Goal: Information Seeking & Learning: Find specific fact

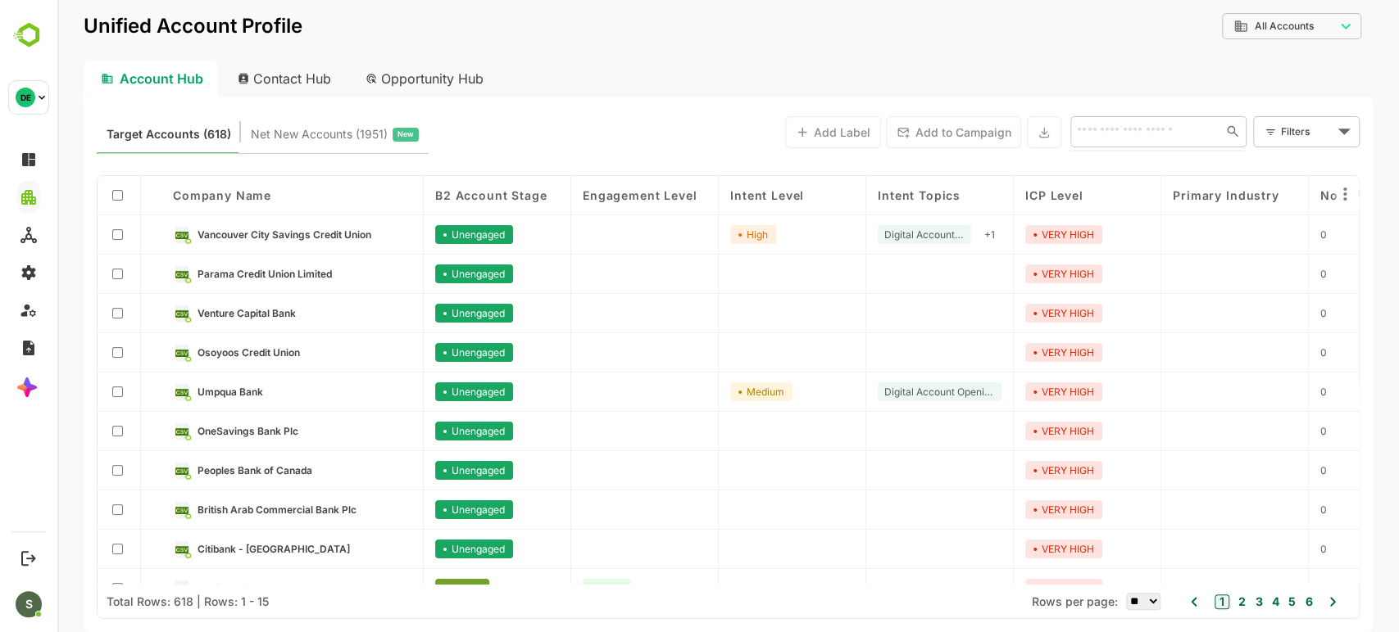
click at [1151, 132] on input "text" at bounding box center [1143, 131] width 142 height 20
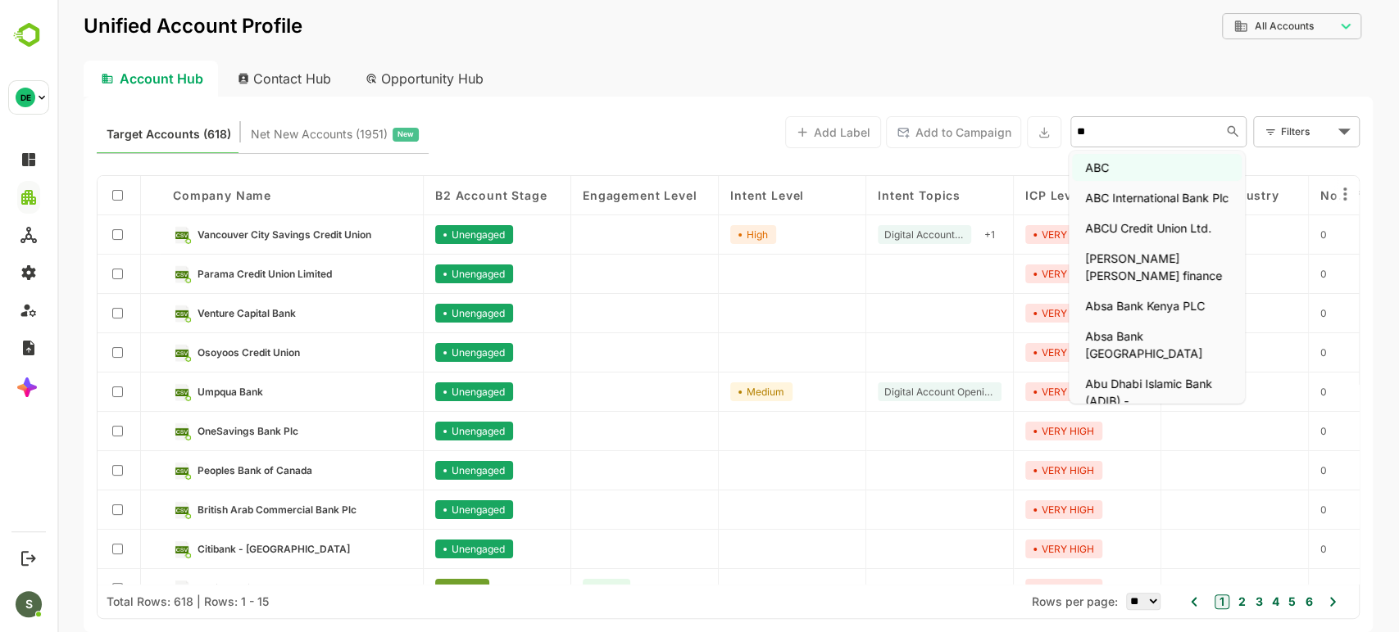
type input "***"
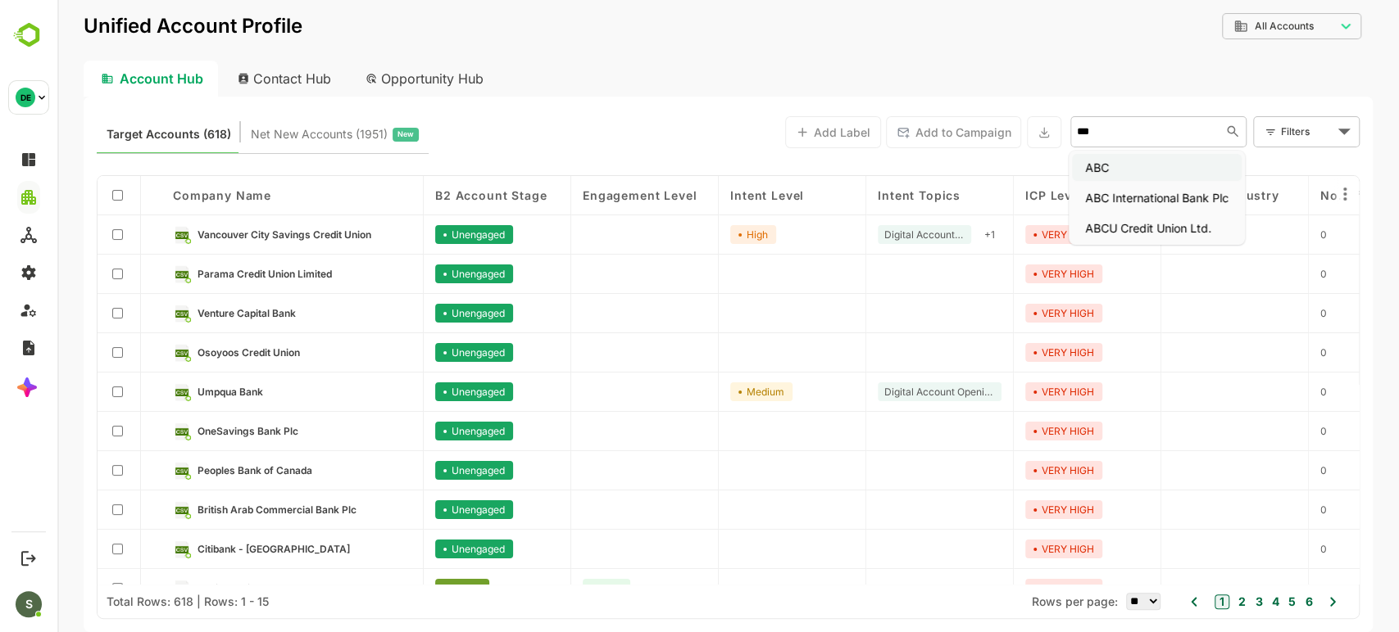
click at [1154, 173] on li "ABC" at bounding box center [1157, 167] width 170 height 27
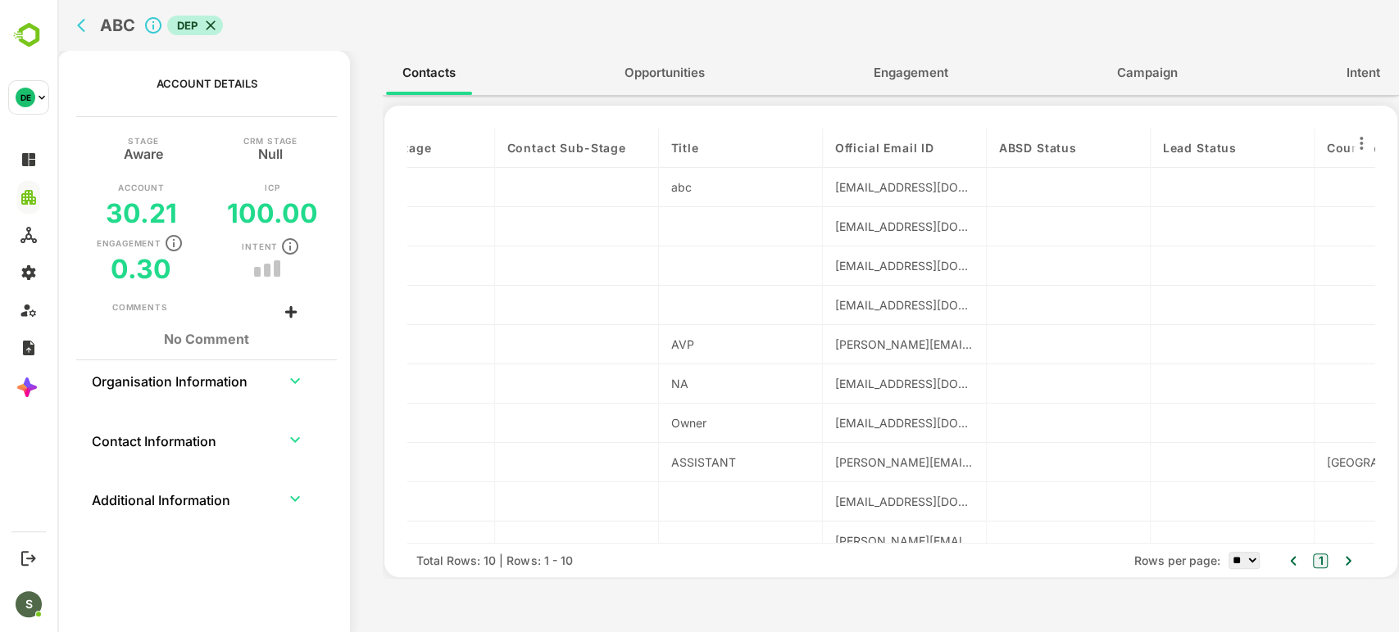
scroll to position [0, 904]
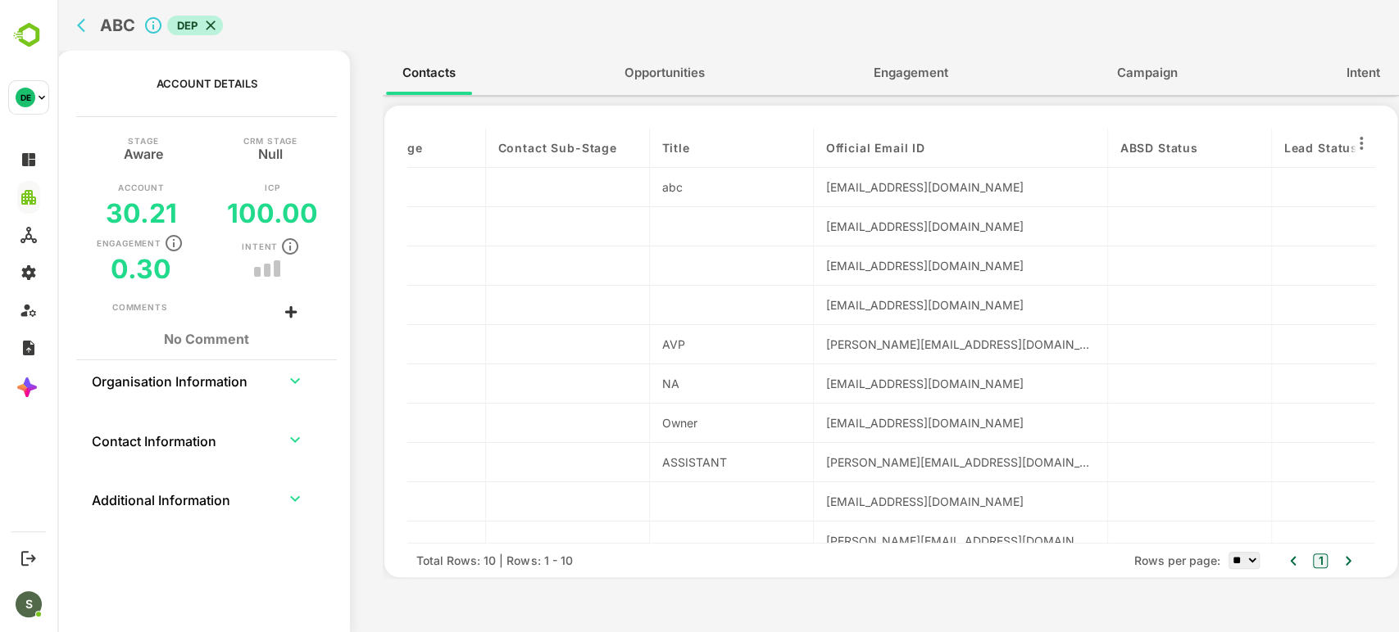
drag, startPoint x: 972, startPoint y: 147, endPoint x: 1122, endPoint y: 163, distance: 151.6
click at [1122, 163] on div "contactName Persona Level Department Individual Engagement Score Individual Eng…" at bounding box center [890, 336] width 967 height 415
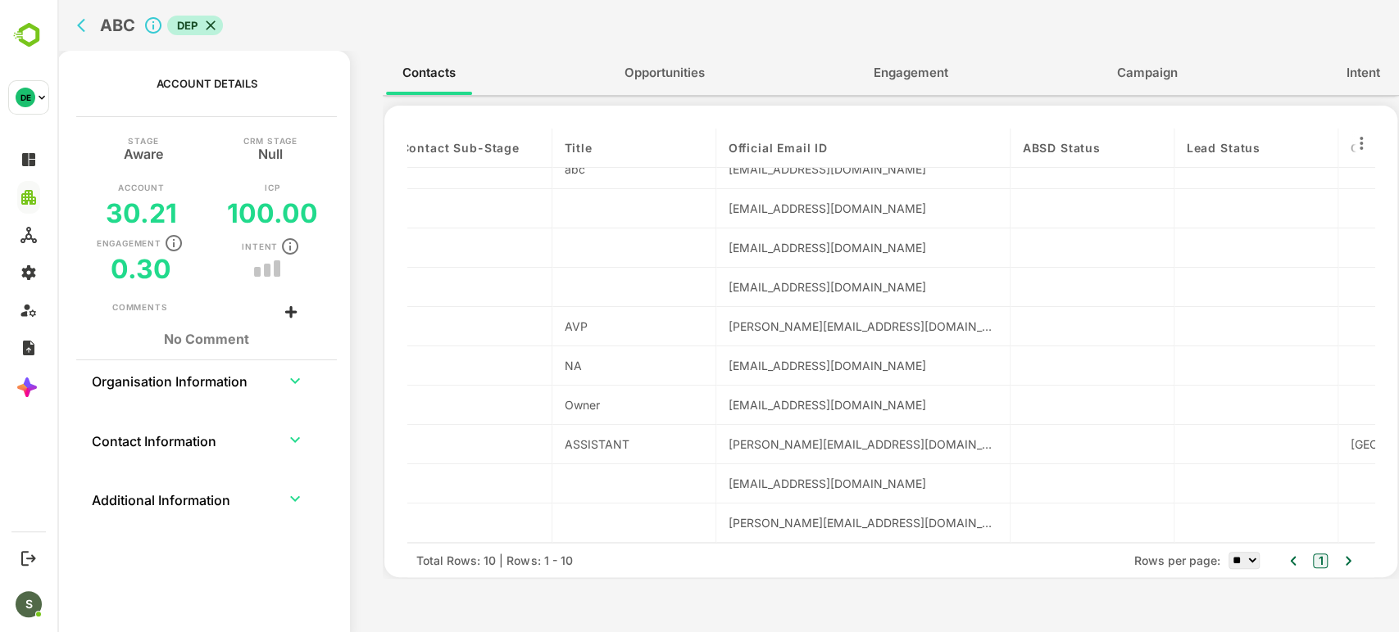
scroll to position [21, 1004]
click at [82, 25] on icon "back" at bounding box center [85, 25] width 16 height 16
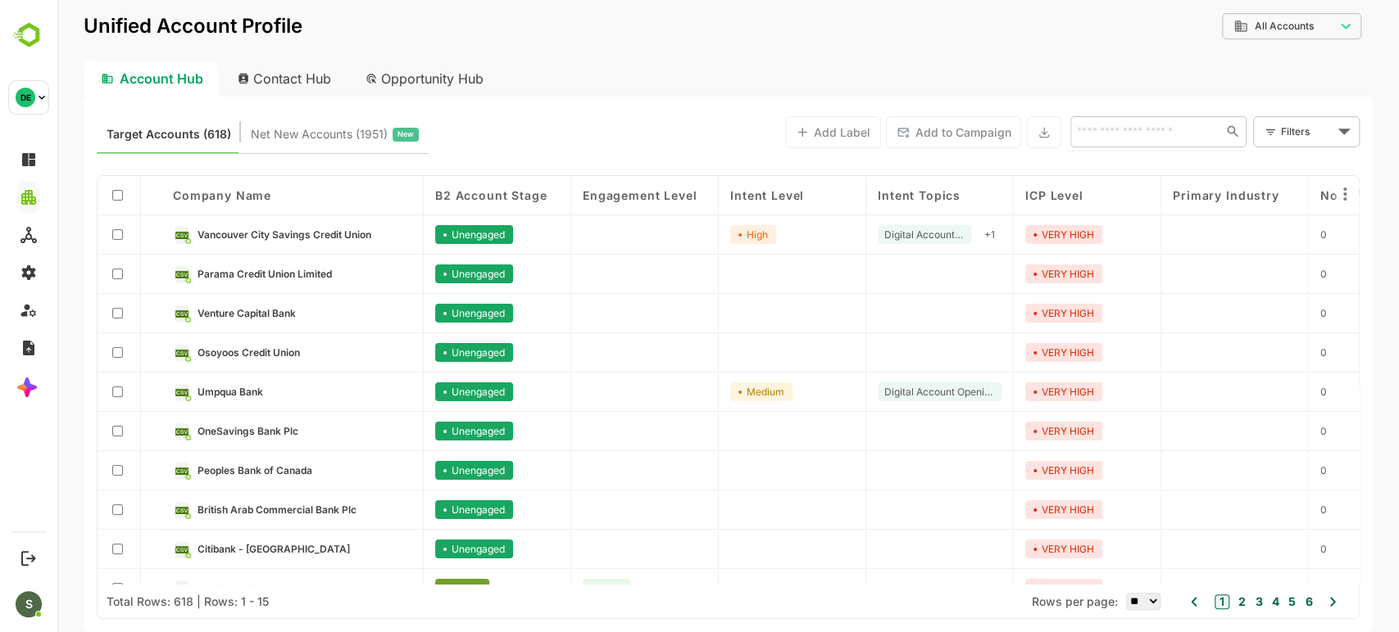
click at [1080, 140] on input "text" at bounding box center [1143, 131] width 142 height 20
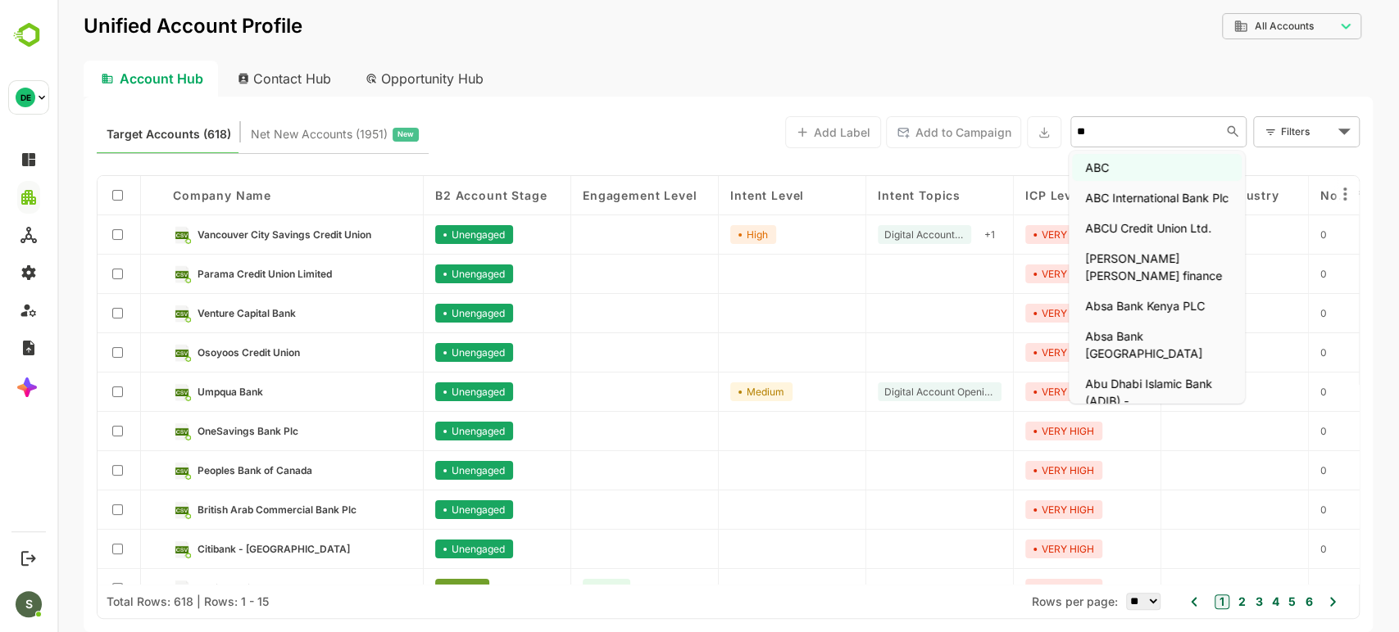
type input "***"
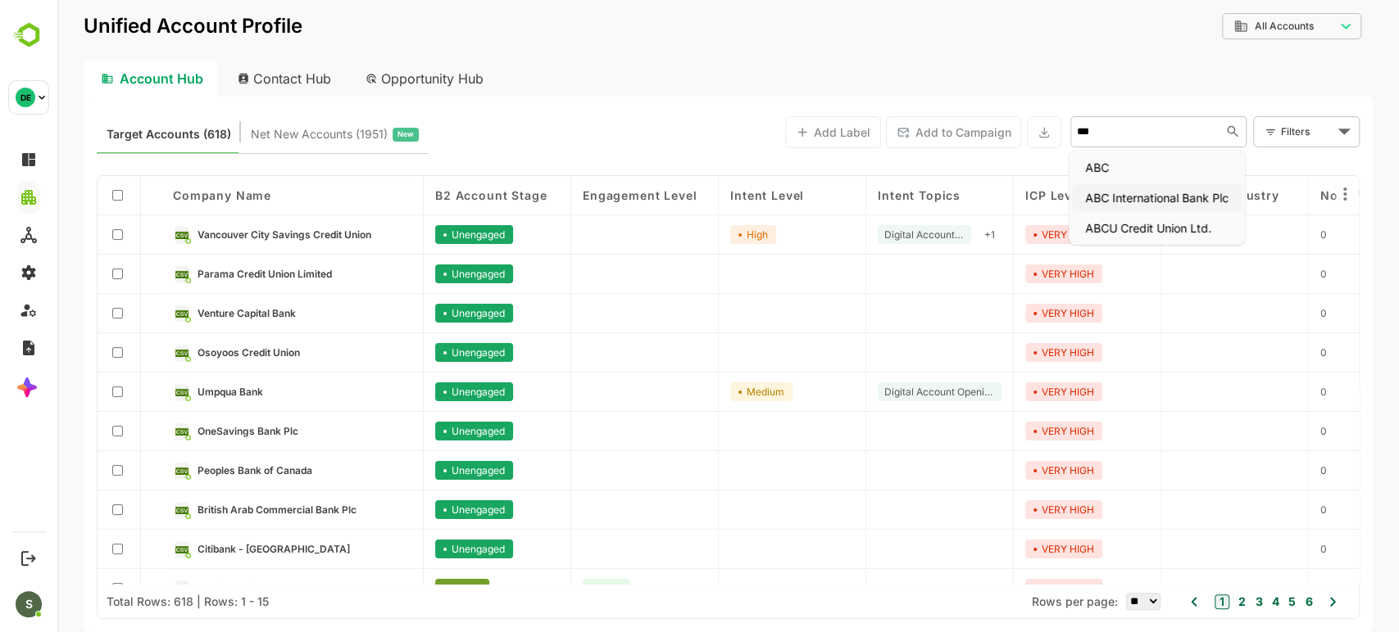
click at [1082, 200] on li "ABC International Bank Plc" at bounding box center [1157, 197] width 170 height 27
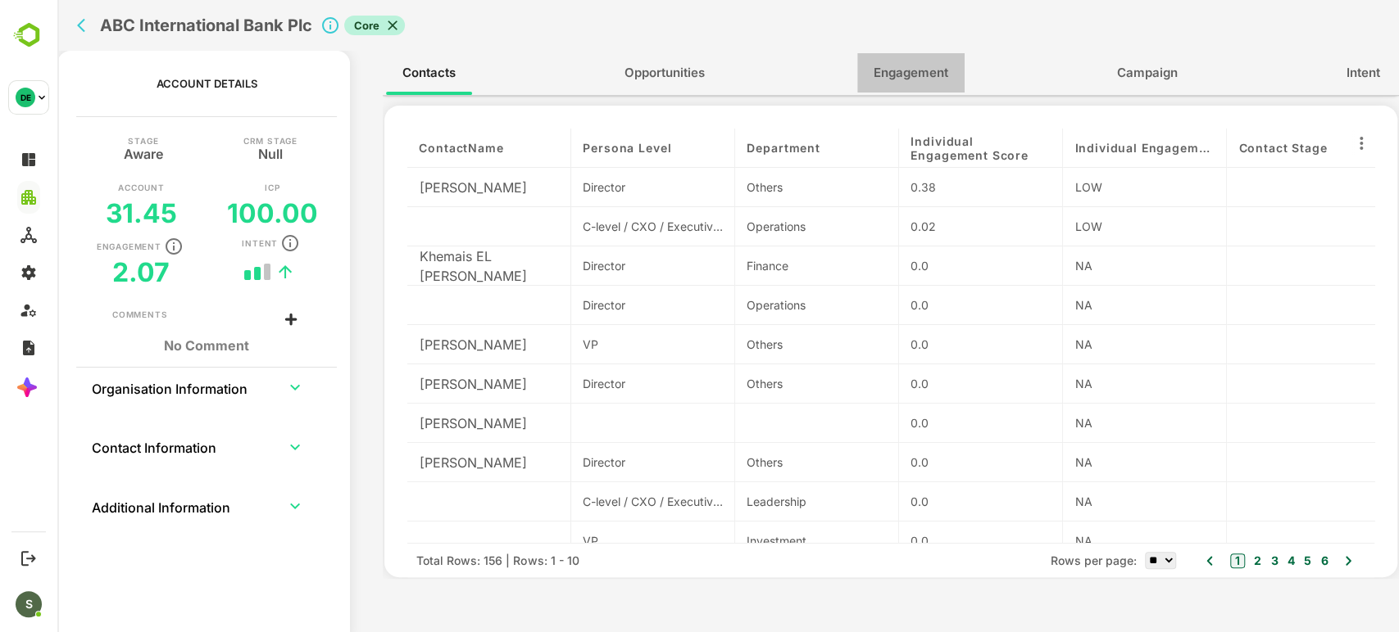
click at [918, 72] on span "Engagement" at bounding box center [910, 72] width 75 height 21
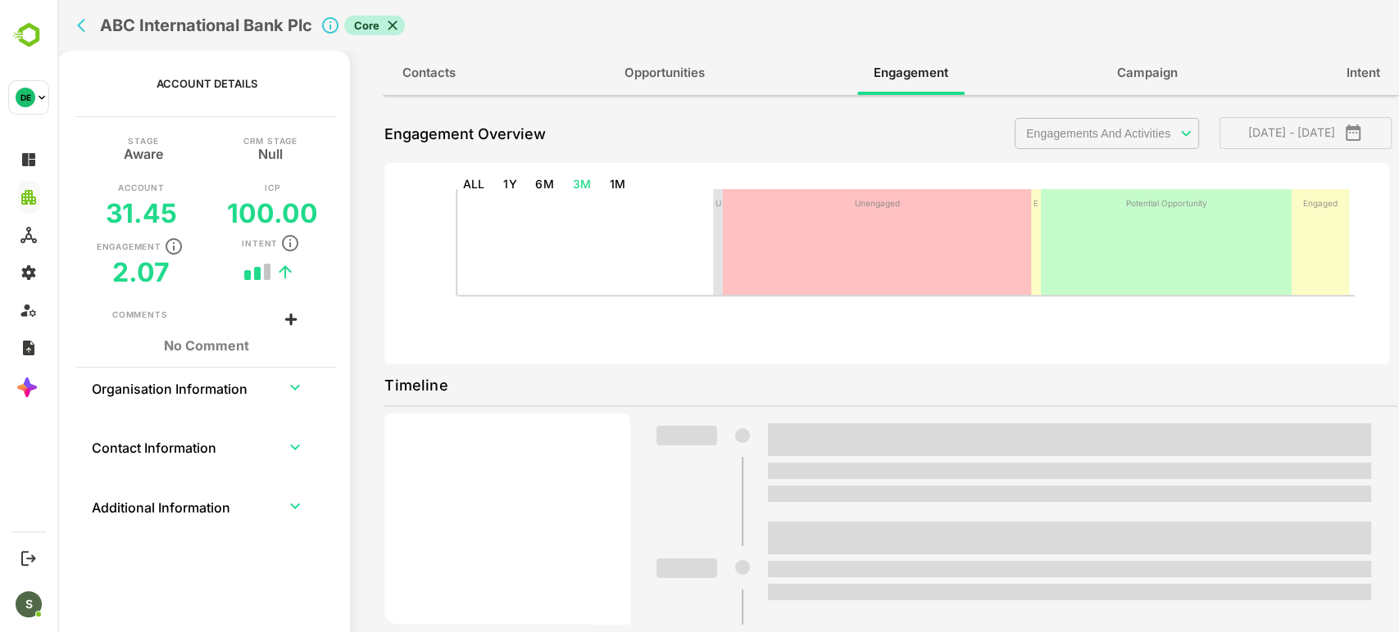
click at [442, 60] on button "Contacts" at bounding box center [429, 72] width 86 height 39
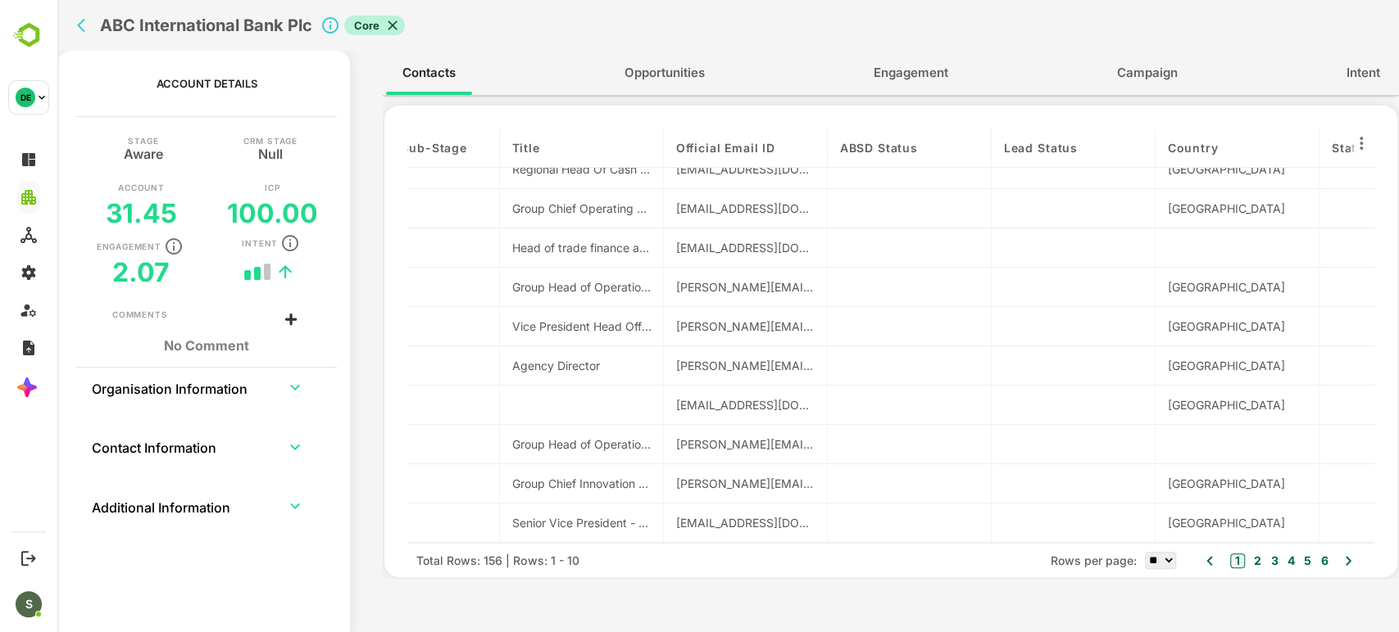
scroll to position [21, 1088]
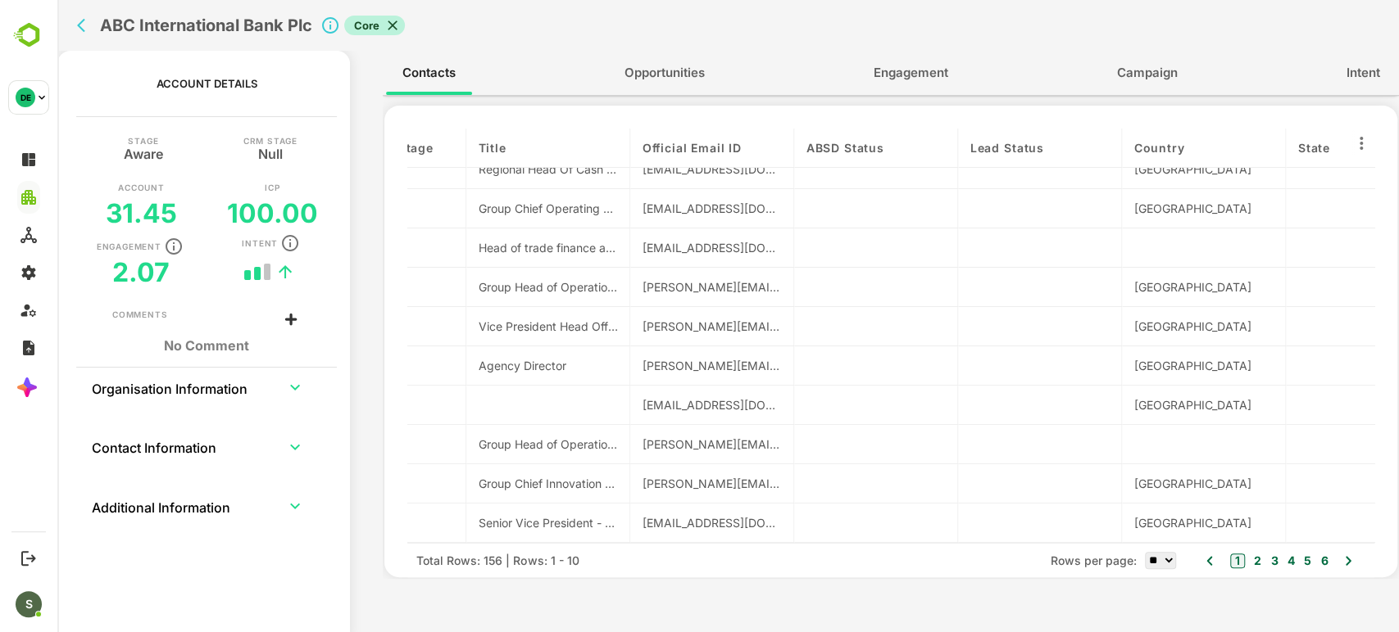
drag, startPoint x: 783, startPoint y: 147, endPoint x: 929, endPoint y: 141, distance: 145.9
click at [929, 141] on div "contactName Persona Level Department Individual Engagement Score Individual Eng…" at bounding box center [890, 336] width 967 height 415
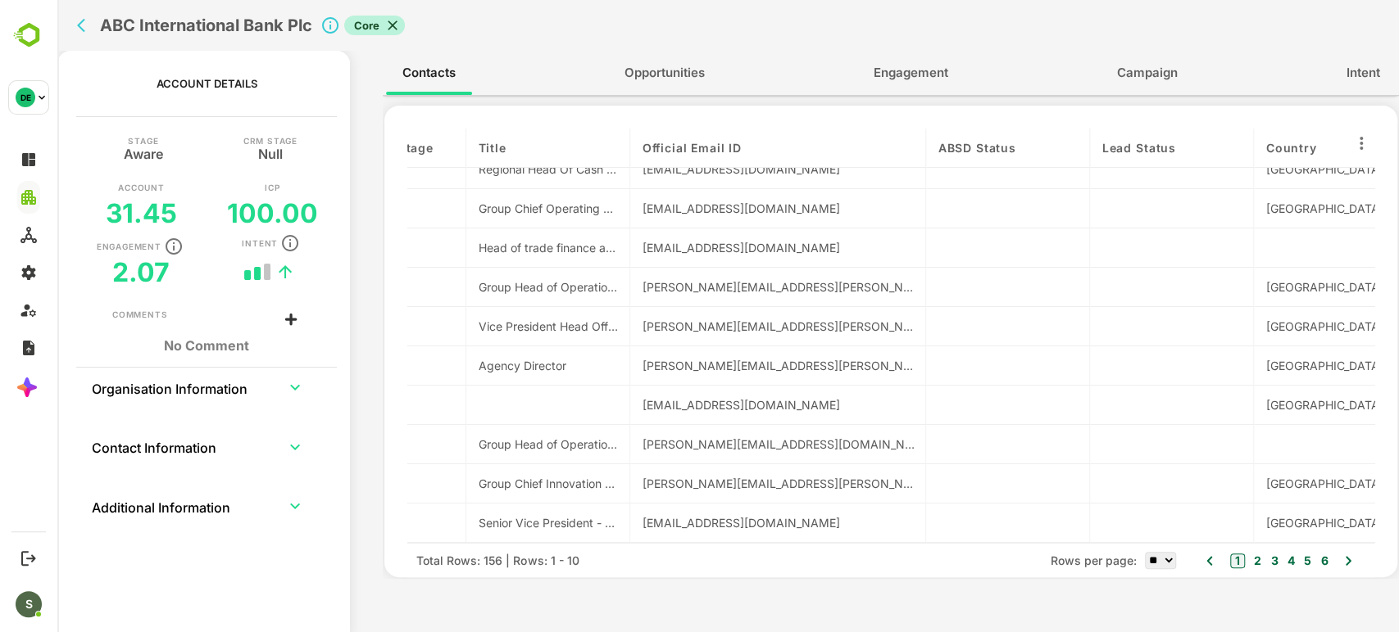
drag, startPoint x: 788, startPoint y: 141, endPoint x: 938, endPoint y: 143, distance: 149.9
click at [938, 143] on div "contactName Persona Level Department Individual Engagement Score Individual Eng…" at bounding box center [890, 336] width 967 height 415
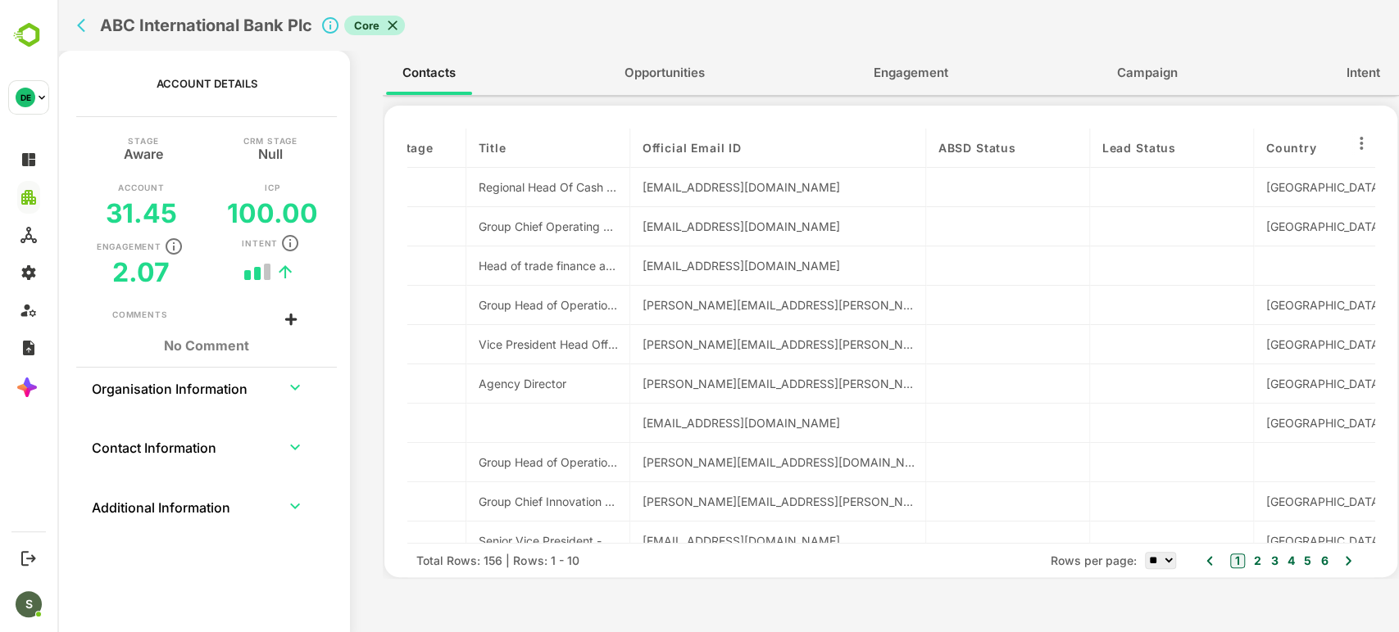
click at [221, 26] on h2 "ABC International Bank Plc" at bounding box center [206, 26] width 212 height 20
click at [285, 398] on td "collapsible table" at bounding box center [295, 387] width 56 height 39
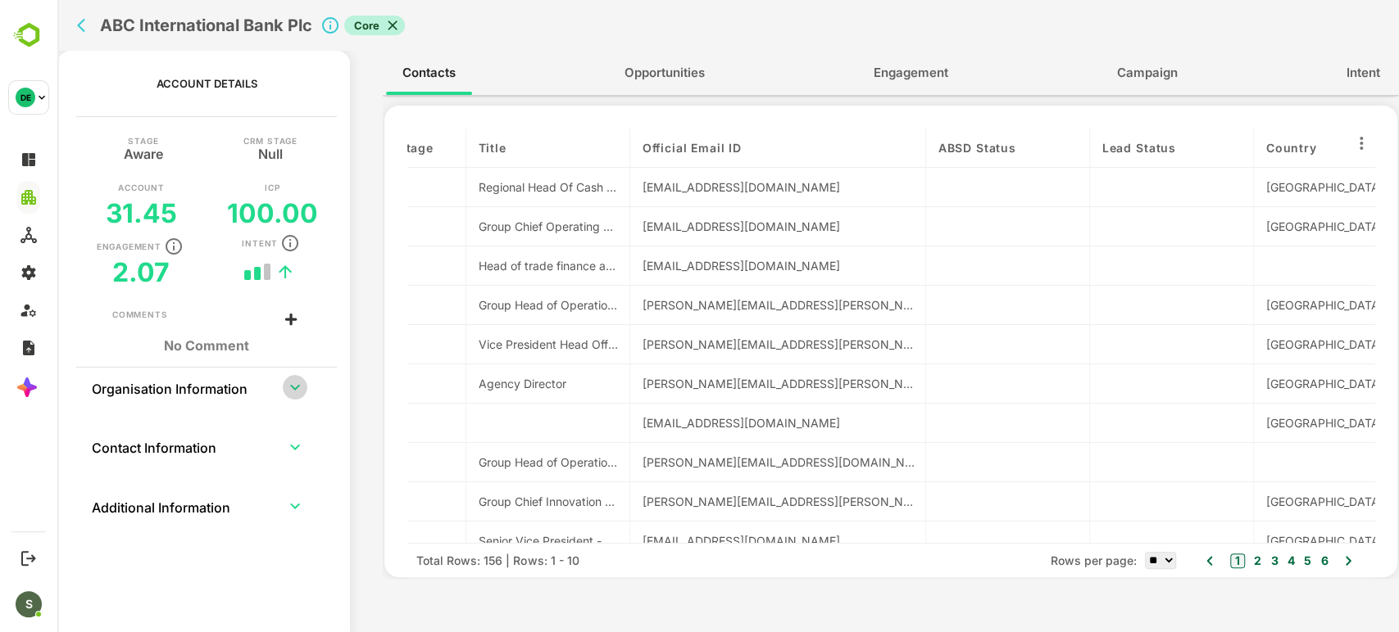
click at [285, 391] on icon "expand row" at bounding box center [295, 388] width 20 height 20
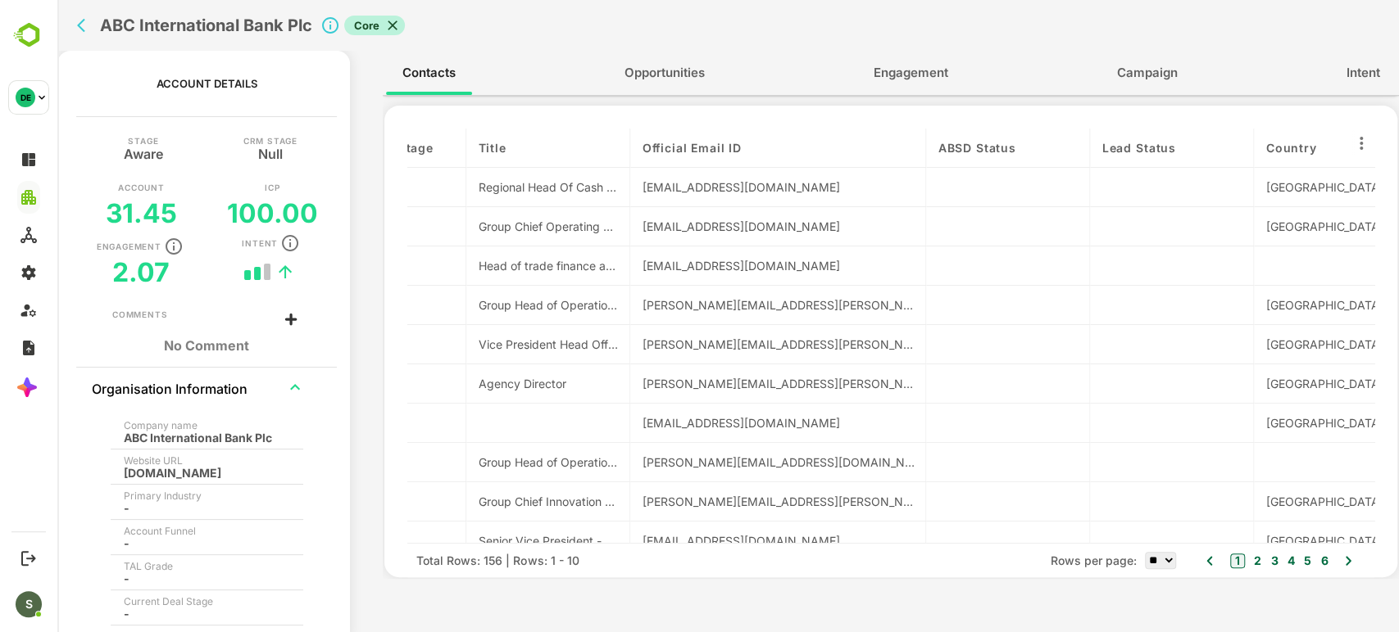
click at [175, 464] on div "Website URL" at bounding box center [207, 461] width 166 height 12
click at [185, 474] on div "bank-abc.com" at bounding box center [202, 473] width 156 height 12
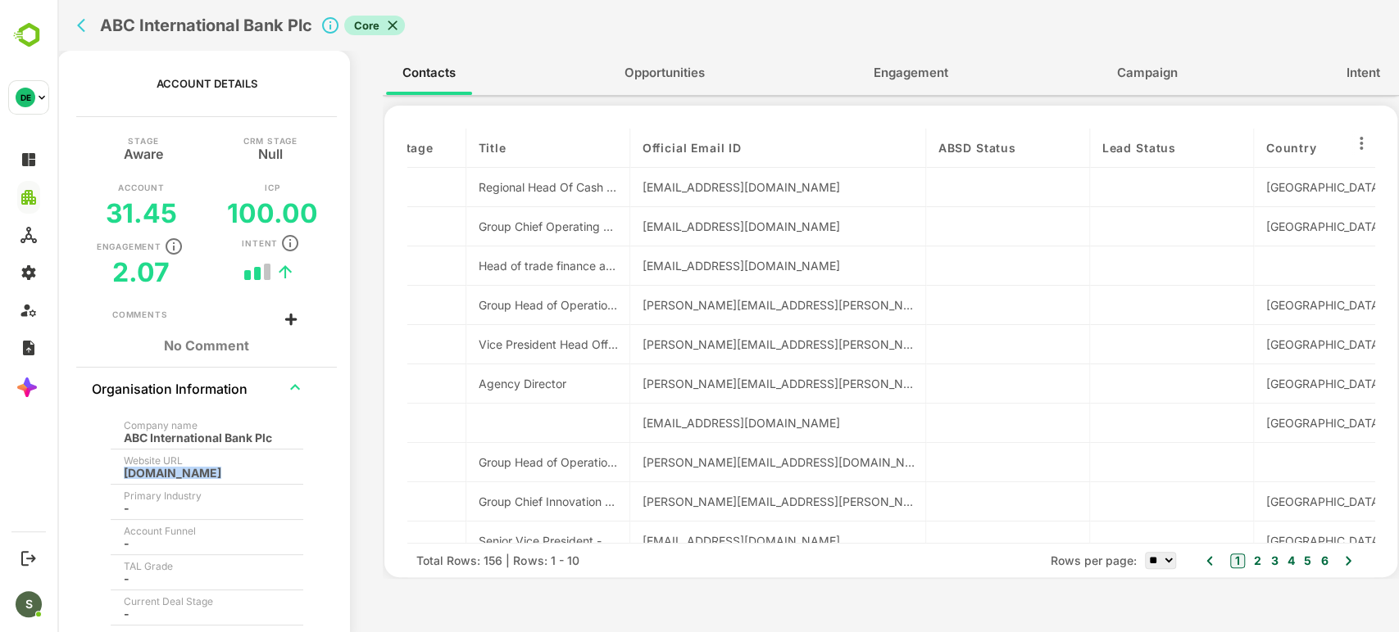
click at [185, 474] on div "bank-abc.com" at bounding box center [202, 473] width 156 height 12
click at [85, 18] on icon "back" at bounding box center [85, 25] width 16 height 16
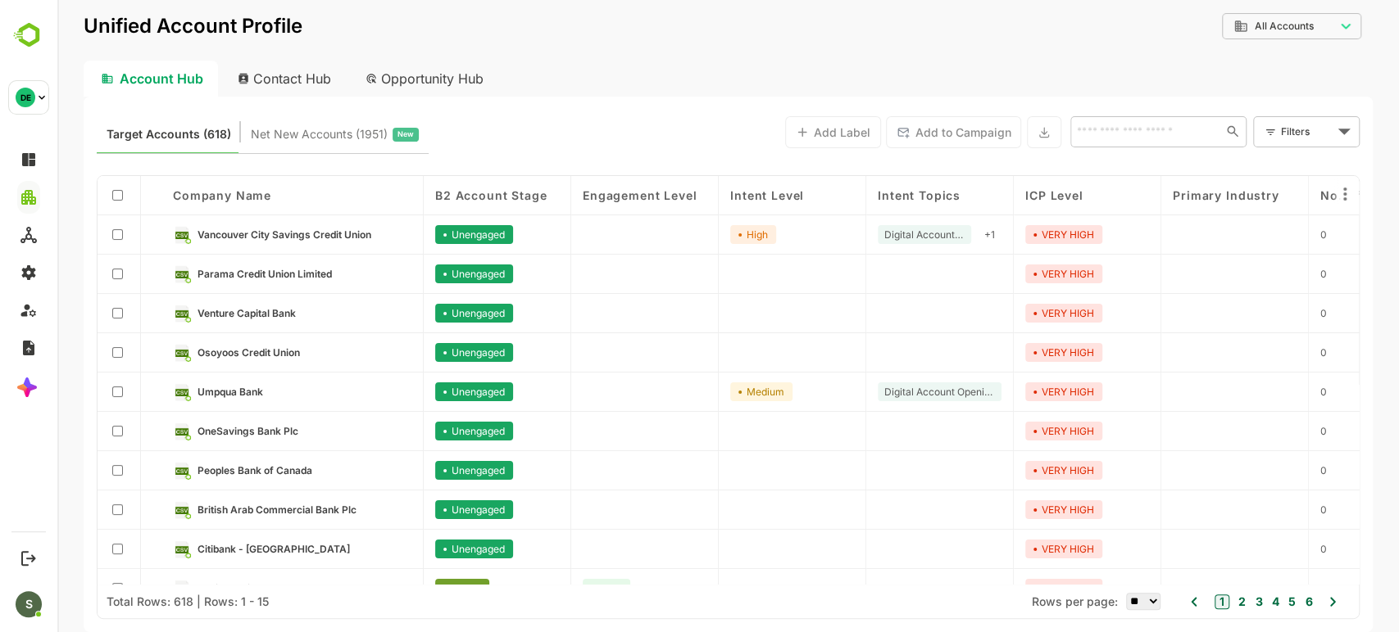
click at [1156, 120] on div "​" at bounding box center [1158, 131] width 176 height 31
type input "***"
click at [1161, 191] on li "ABC International Bank Plc" at bounding box center [1157, 197] width 170 height 27
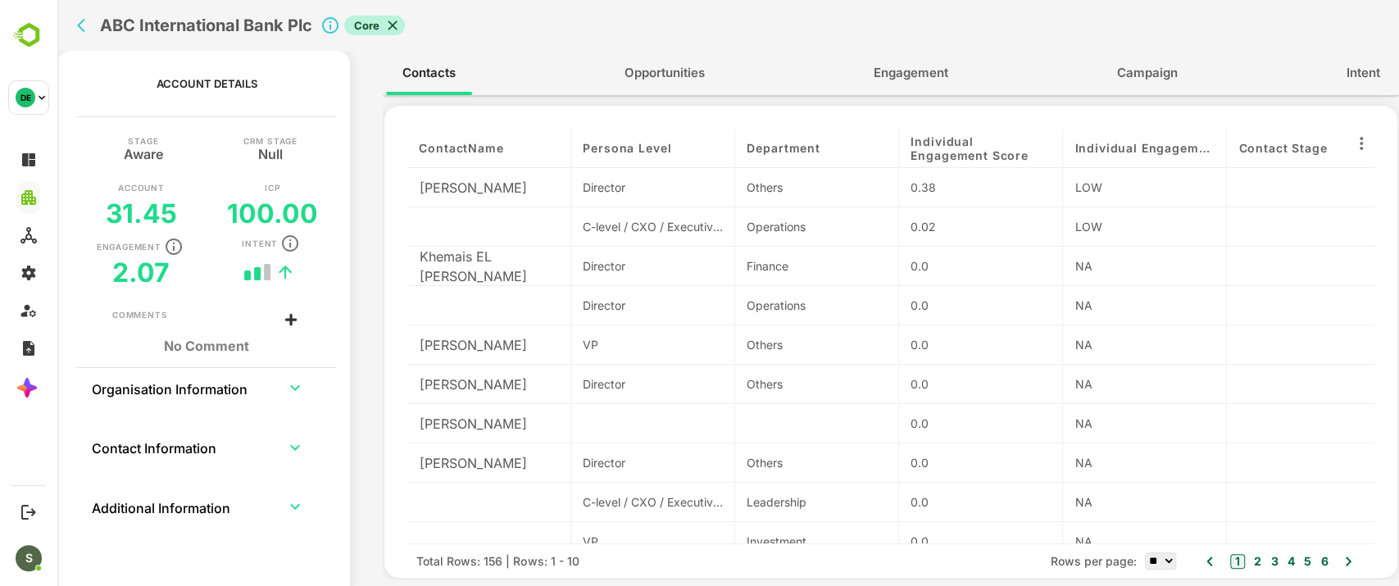
click at [390, 24] on icon at bounding box center [392, 25] width 16 height 16
click at [85, 23] on icon "back" at bounding box center [85, 25] width 16 height 16
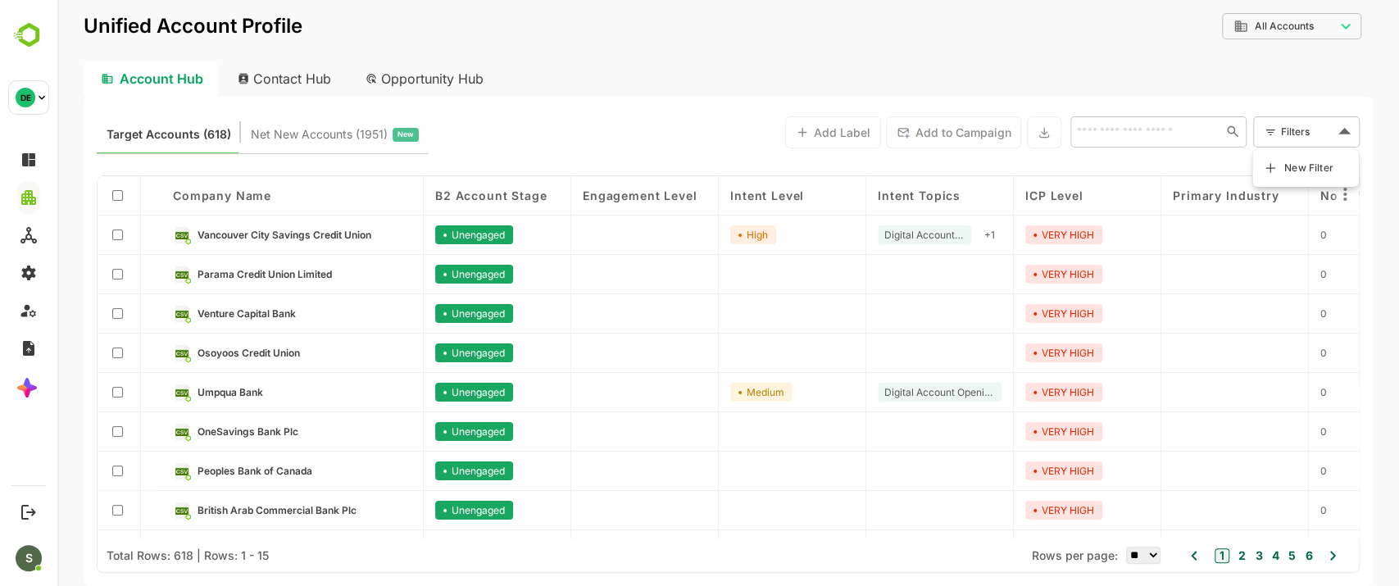
click at [1331, 135] on body "**********" at bounding box center [727, 293] width 1341 height 586
click at [1290, 164] on span "New Filter" at bounding box center [1308, 168] width 49 height 20
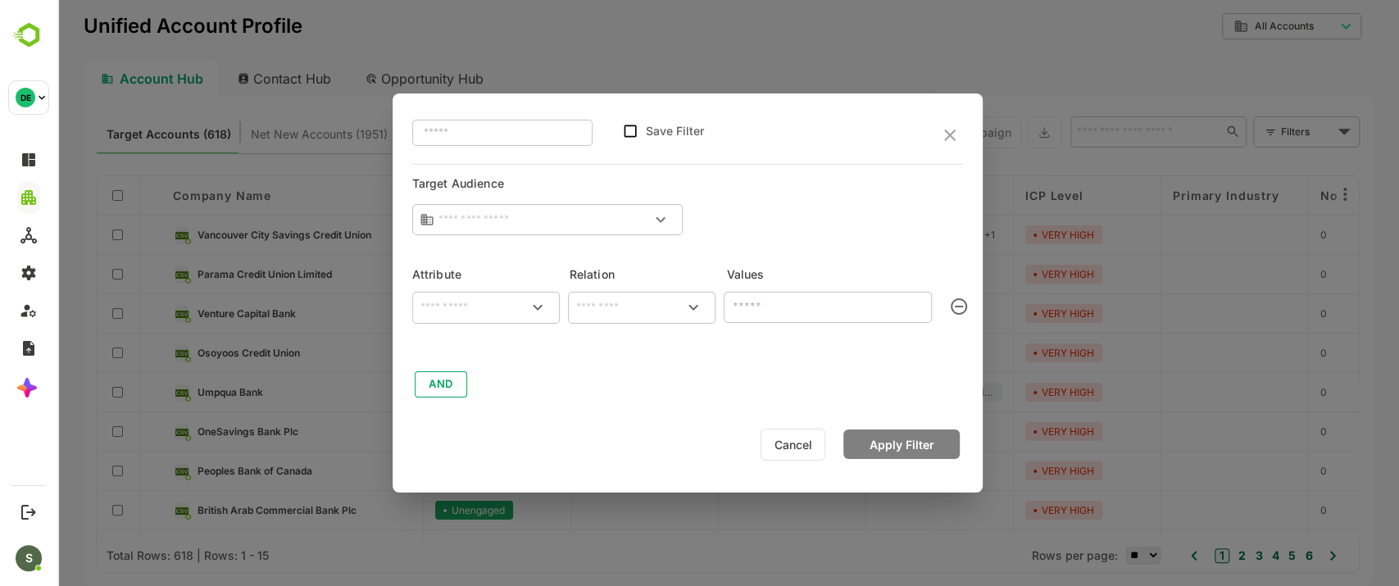
type input "**********"
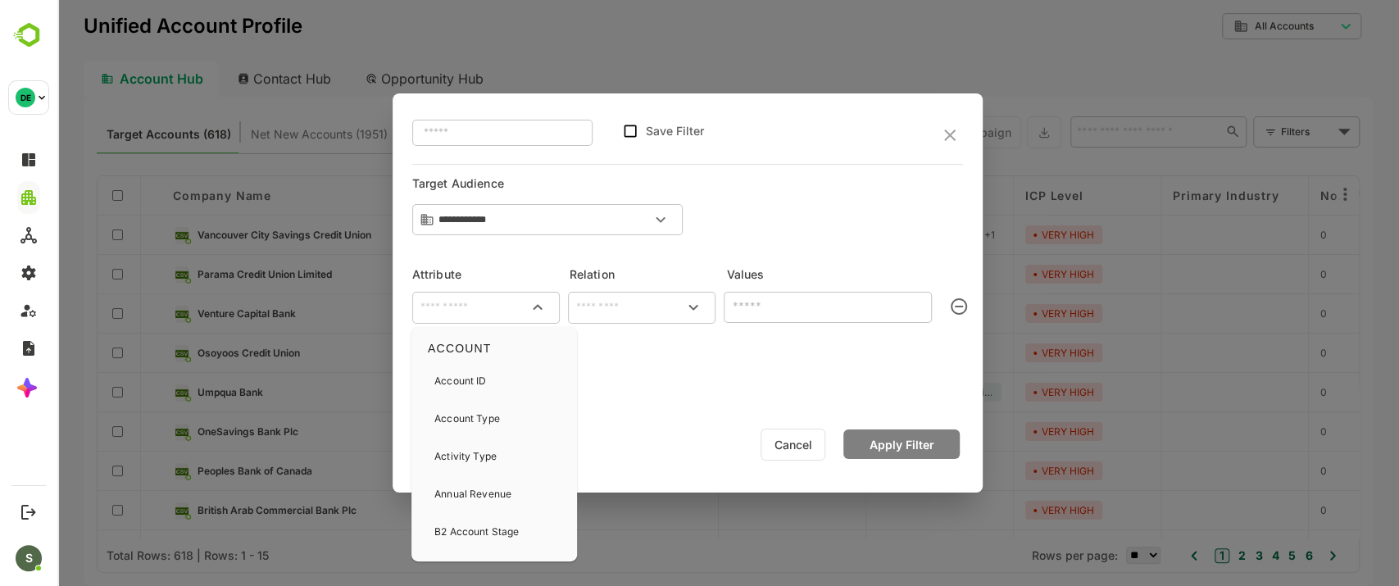
click at [468, 304] on input "text" at bounding box center [485, 307] width 141 height 20
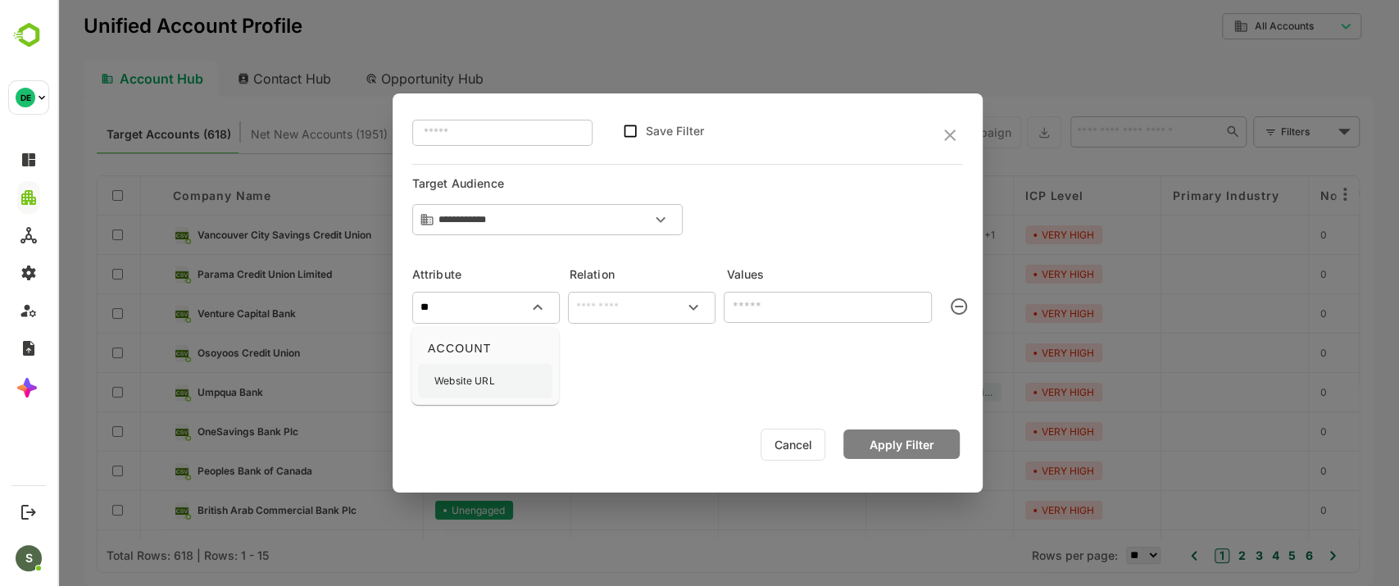
click at [461, 380] on p "Website URL" at bounding box center [464, 381] width 61 height 15
type input "**********"
click at [603, 308] on input "text" at bounding box center [641, 307] width 141 height 20
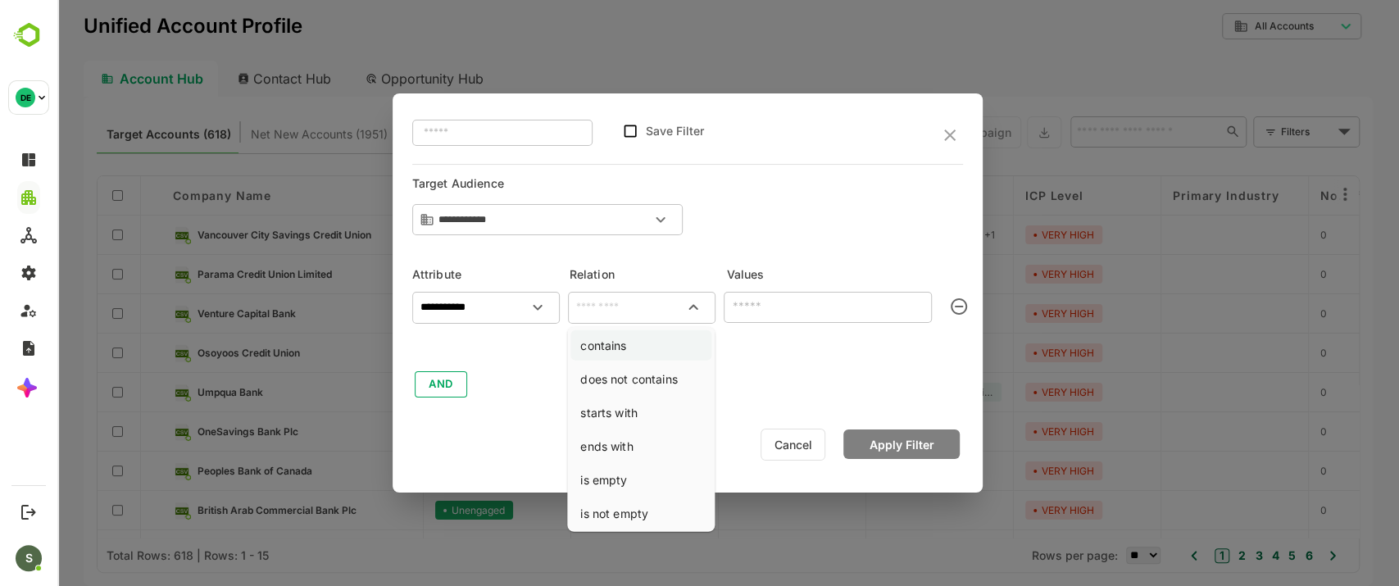
click at [620, 341] on li "contains" at bounding box center [640, 345] width 141 height 30
type input "********"
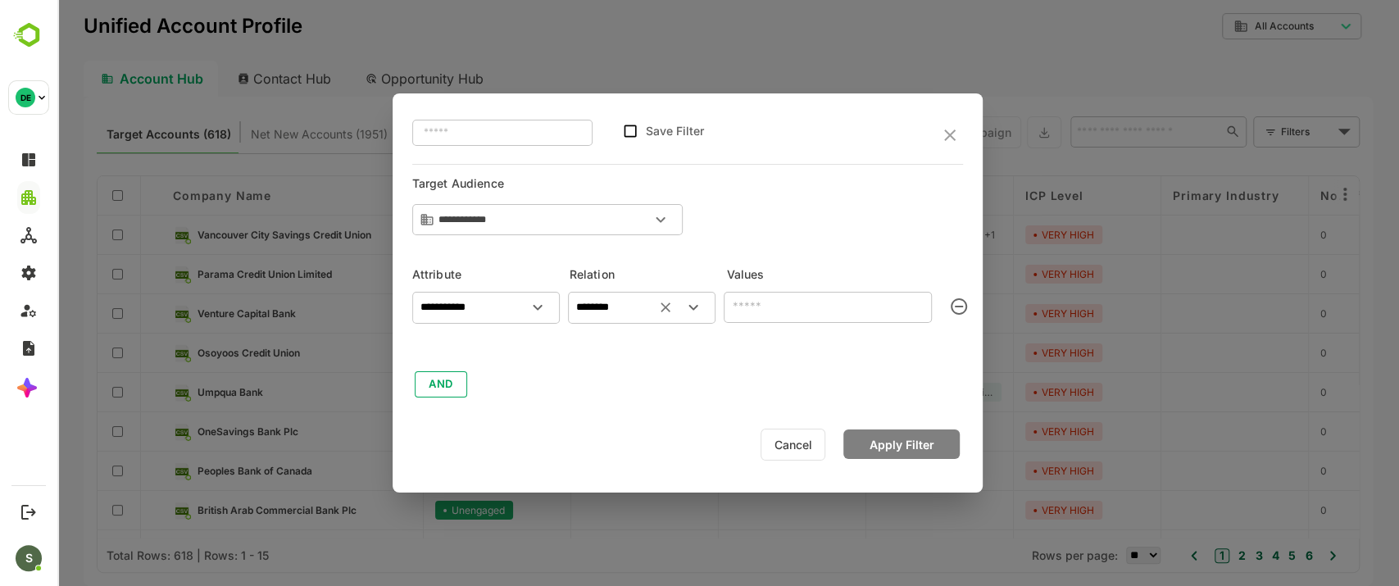
click at [773, 311] on input "text" at bounding box center [827, 308] width 208 height 32
type input "********"
click at [896, 444] on button "Apply Filter" at bounding box center [901, 443] width 116 height 29
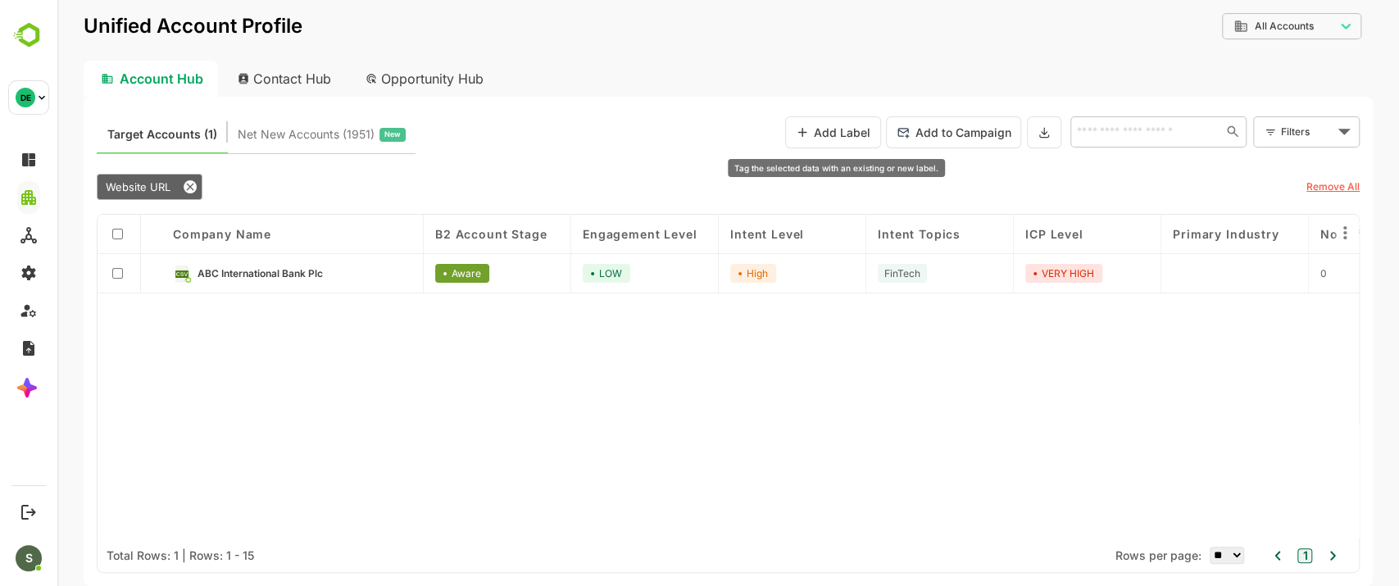
click at [850, 134] on button "Add Label" at bounding box center [833, 132] width 96 height 32
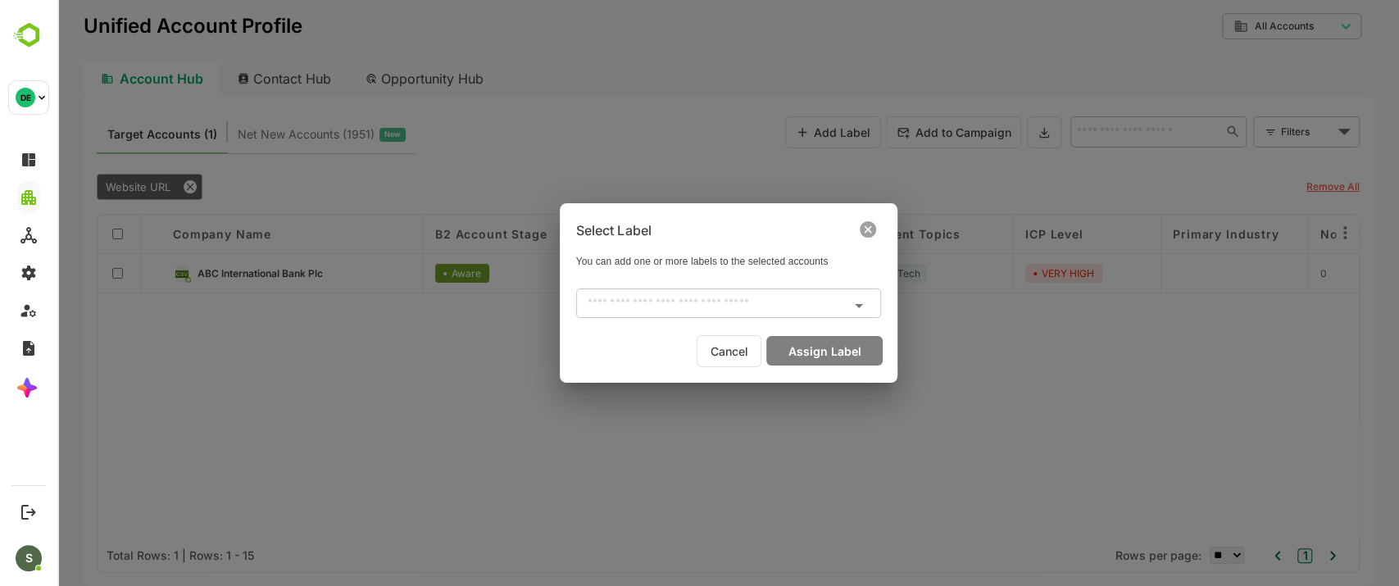
click at [809, 303] on input "text" at bounding box center [715, 303] width 268 height 20
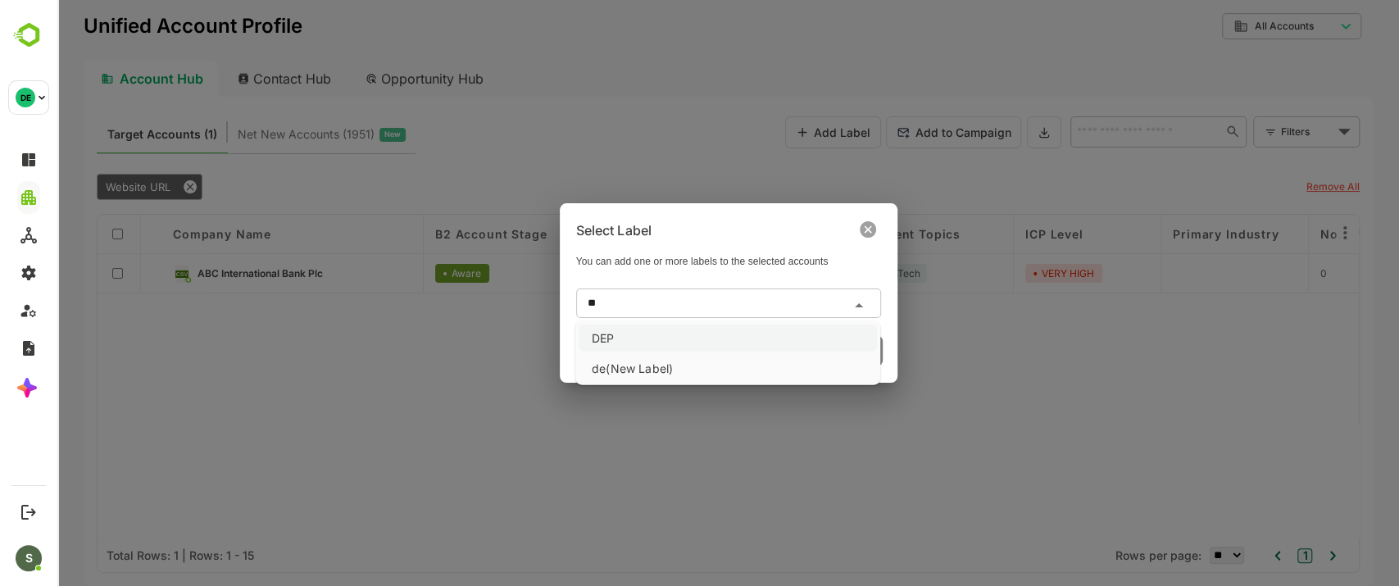
click at [596, 336] on li "DEP" at bounding box center [727, 337] width 298 height 27
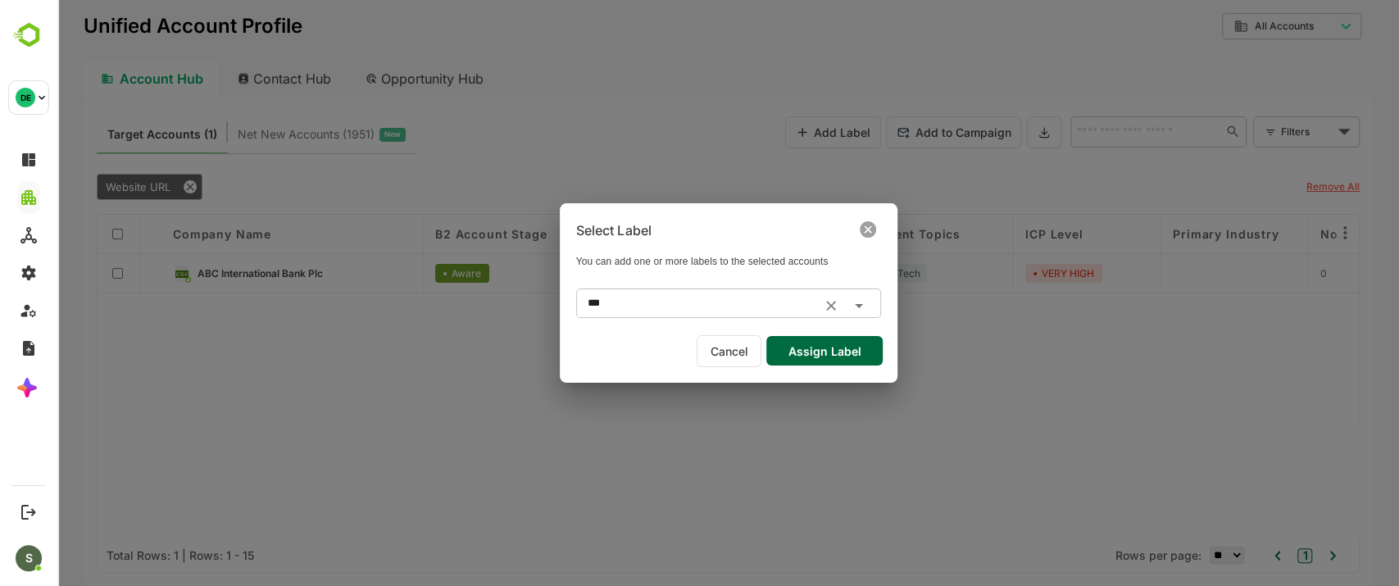
type input "***"
click at [827, 344] on button "Assign Label" at bounding box center [824, 350] width 116 height 29
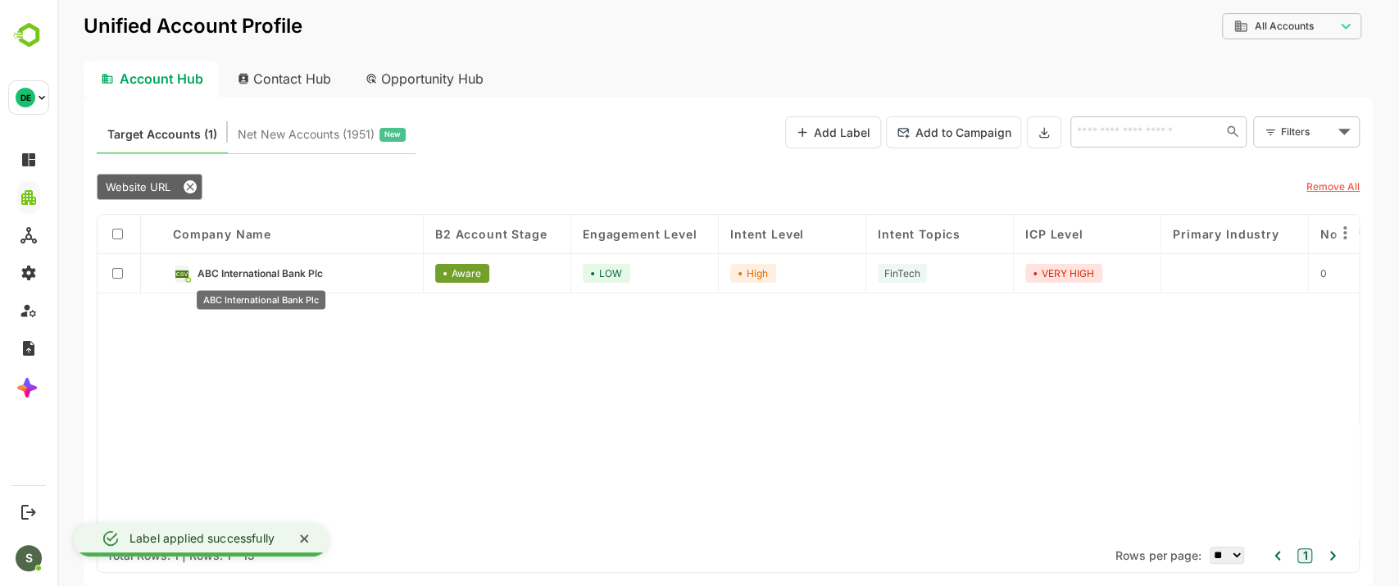
click at [297, 273] on span "ABC International Bank Plc" at bounding box center [259, 273] width 125 height 12
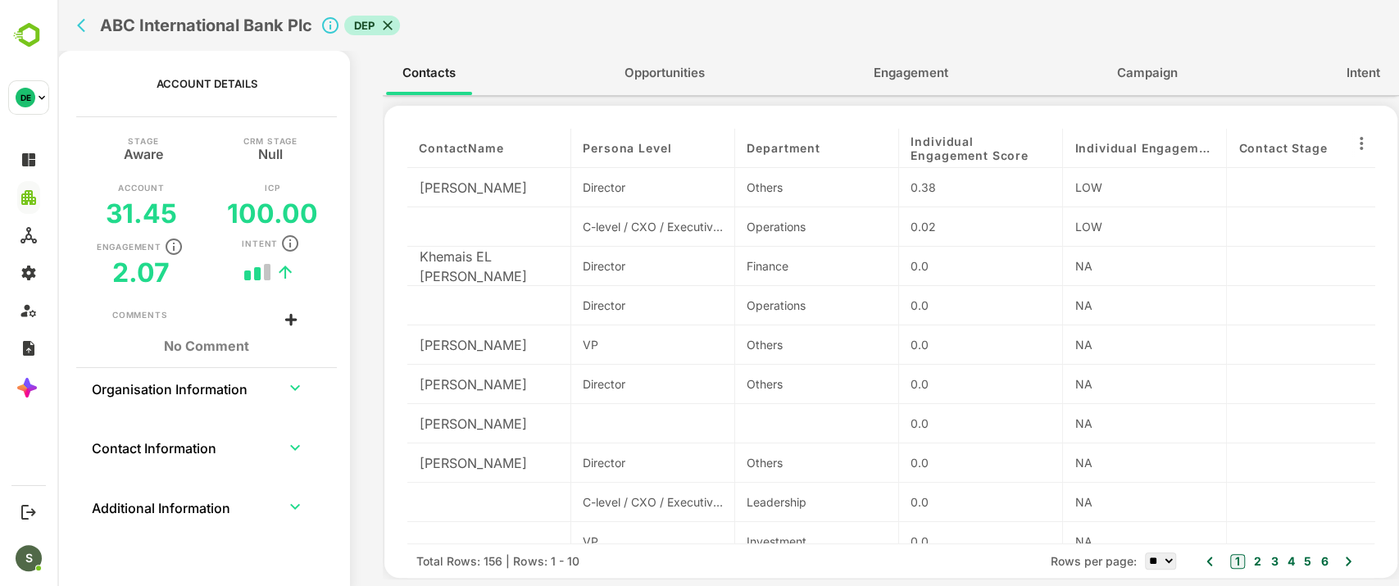
click at [85, 24] on icon "back" at bounding box center [85, 25] width 16 height 16
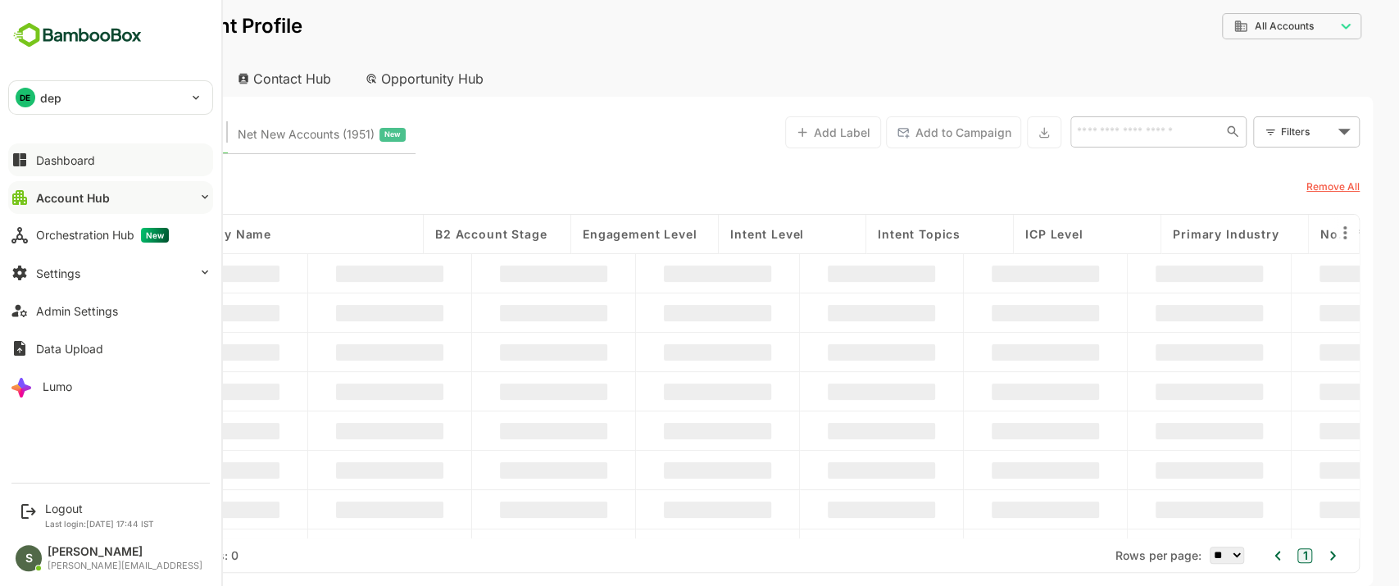
click at [51, 156] on div "Dashboard" at bounding box center [65, 160] width 59 height 14
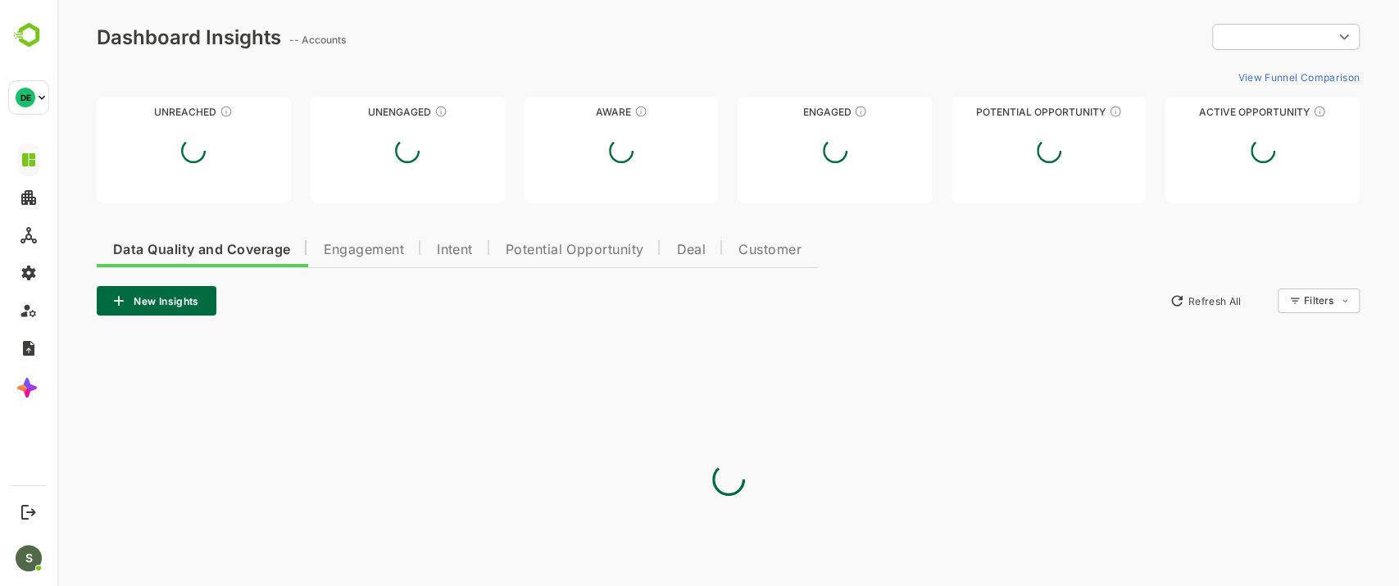
type input "**********"
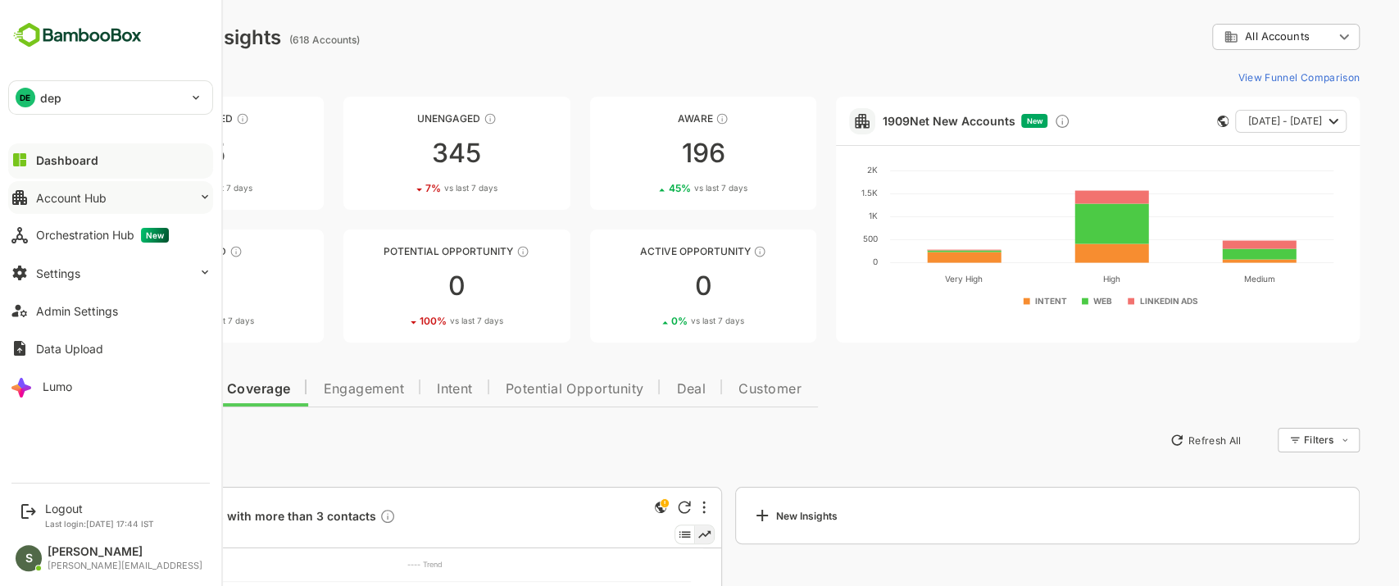
click at [85, 195] on div "Account Hub" at bounding box center [71, 198] width 70 height 14
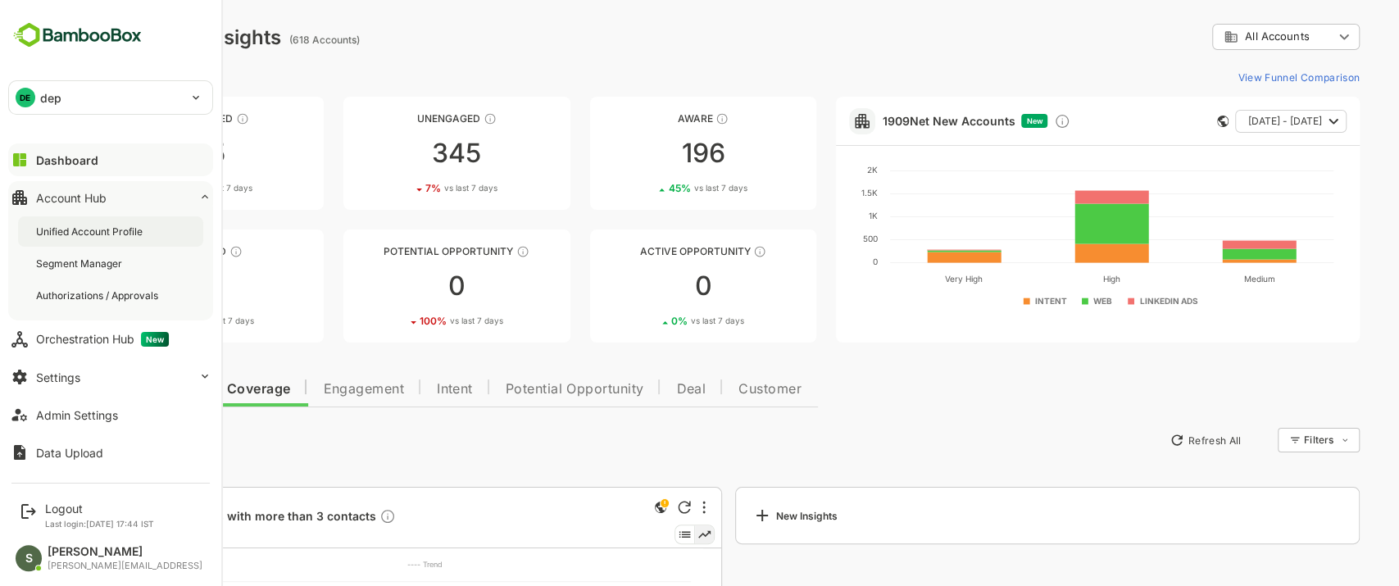
click at [98, 224] on div "Unified Account Profile" at bounding box center [91, 231] width 110 height 14
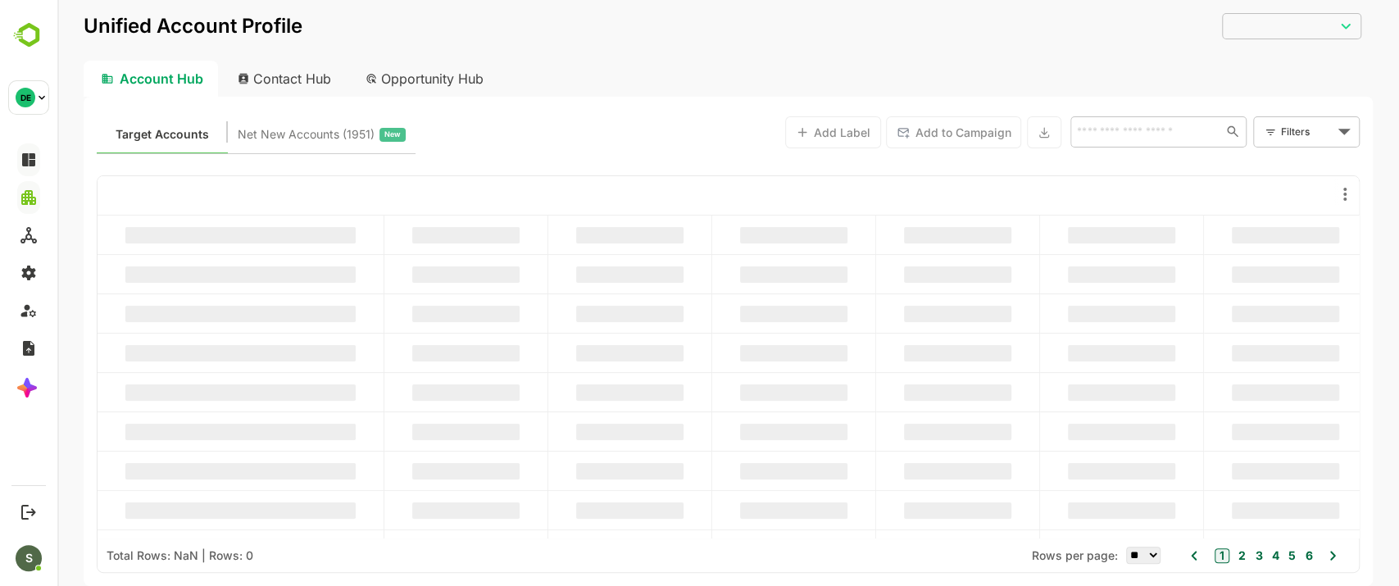
type input "**********"
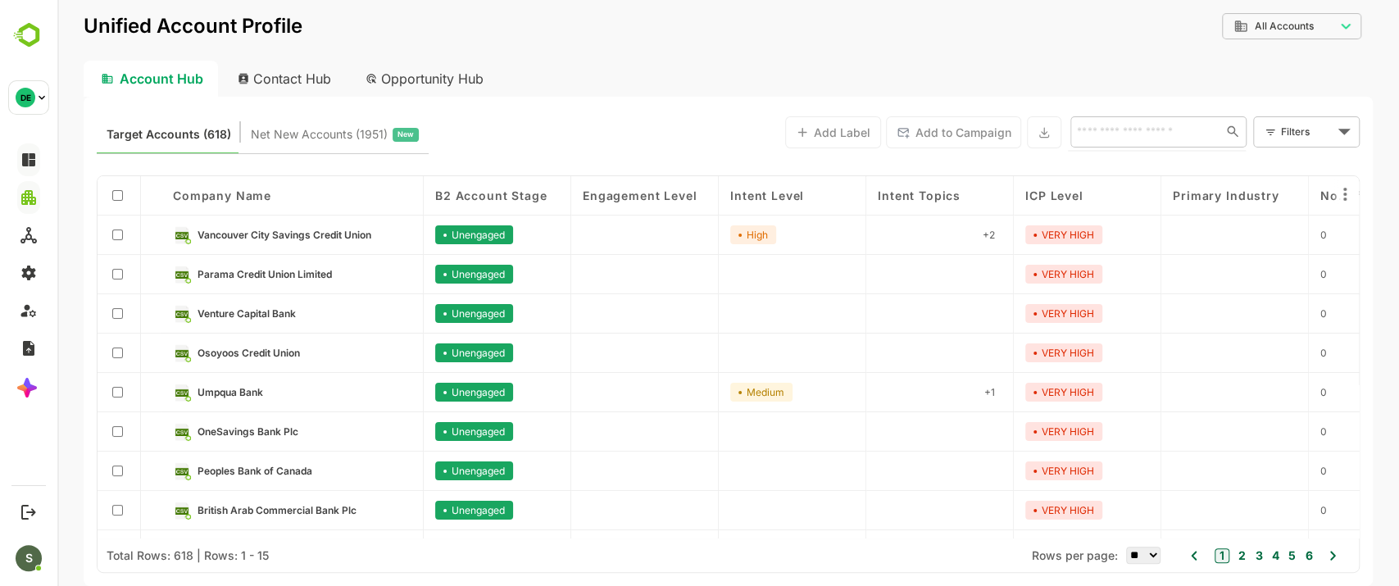
click at [1107, 131] on input "text" at bounding box center [1143, 131] width 142 height 20
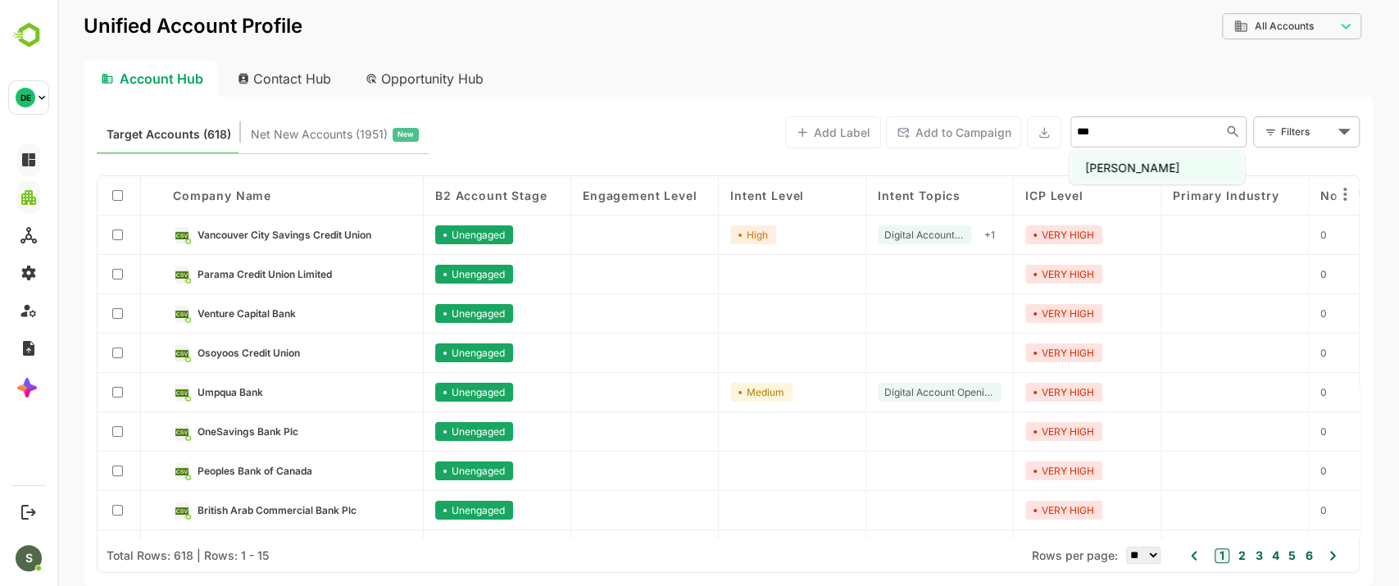
type input "****"
click at [1115, 170] on li "Alex Bank" at bounding box center [1157, 167] width 170 height 27
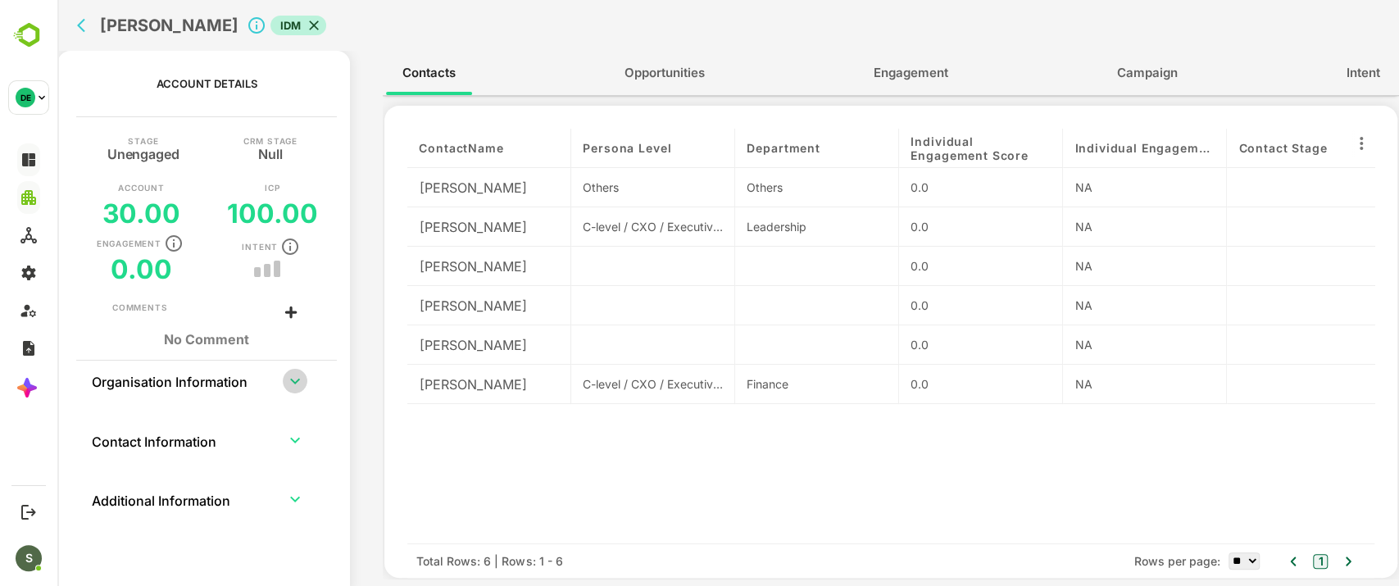
click at [294, 381] on icon "expand row" at bounding box center [295, 381] width 10 height 6
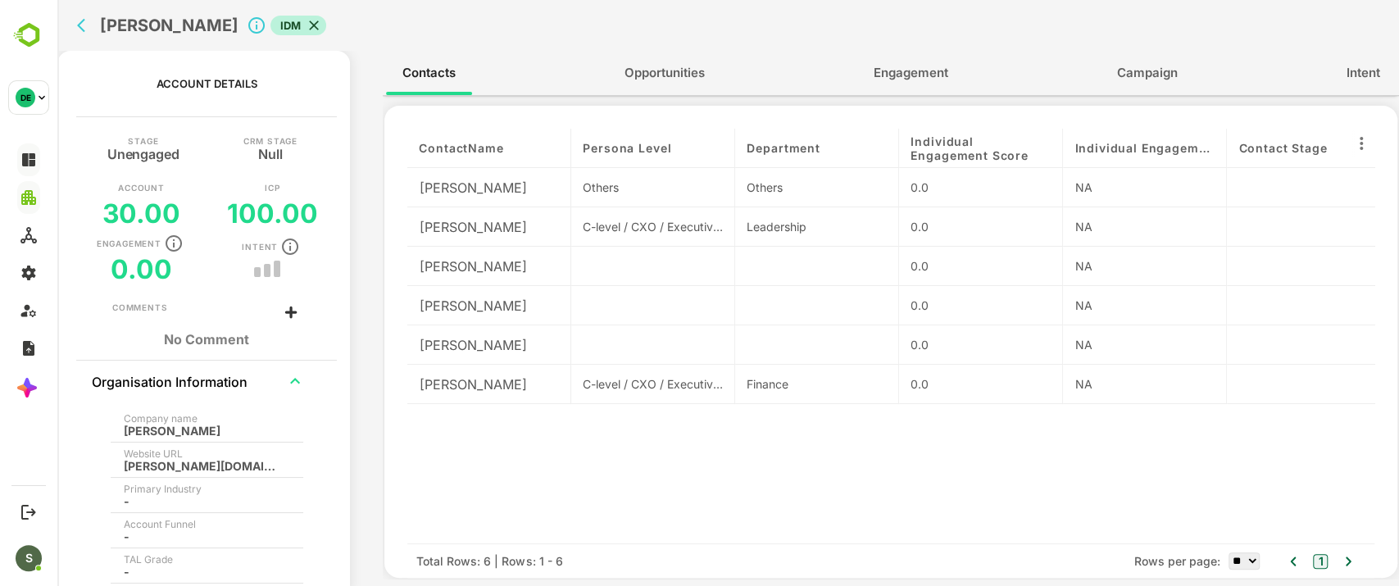
scroll to position [58, 0]
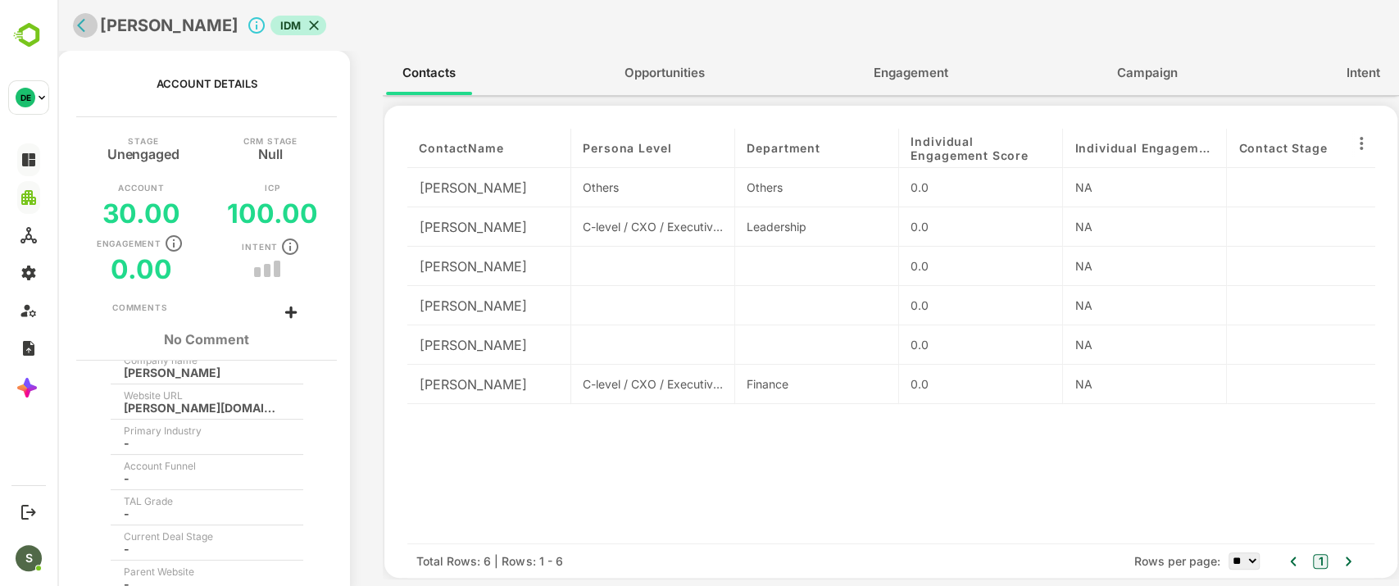
click at [85, 29] on icon "back" at bounding box center [85, 25] width 16 height 16
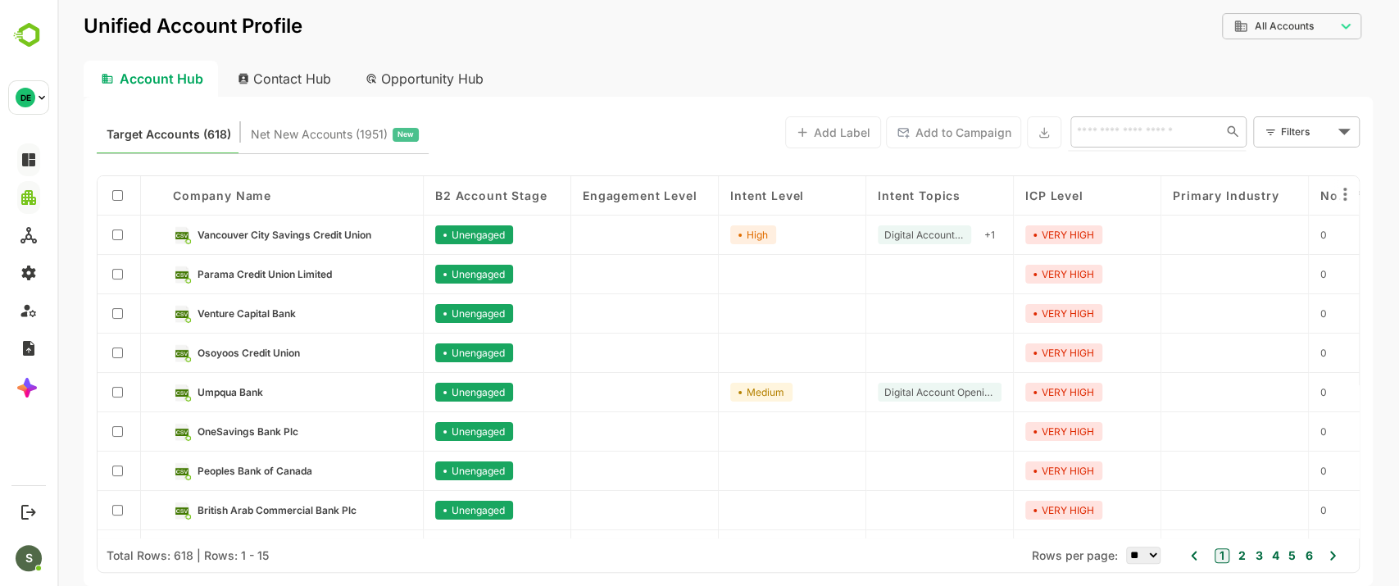
click at [1108, 139] on input "text" at bounding box center [1143, 131] width 142 height 20
type input "**********"
click at [1140, 162] on li "Bank of Alexandria" at bounding box center [1157, 167] width 170 height 27
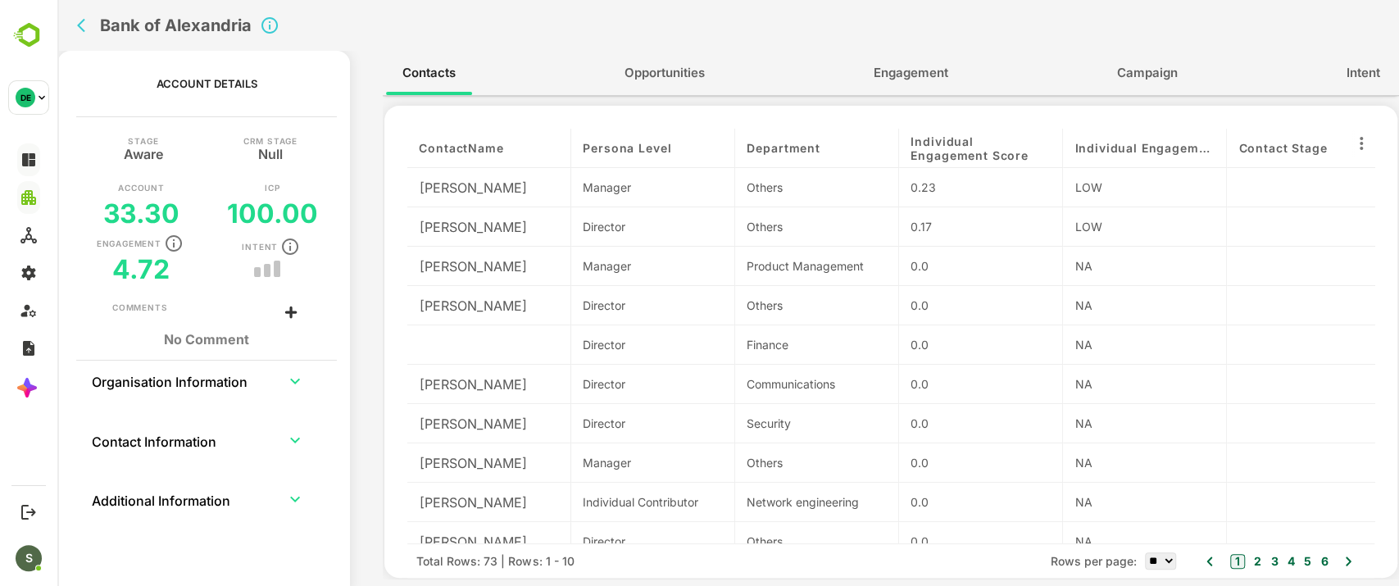
click at [290, 379] on icon "expand row" at bounding box center [295, 381] width 20 height 20
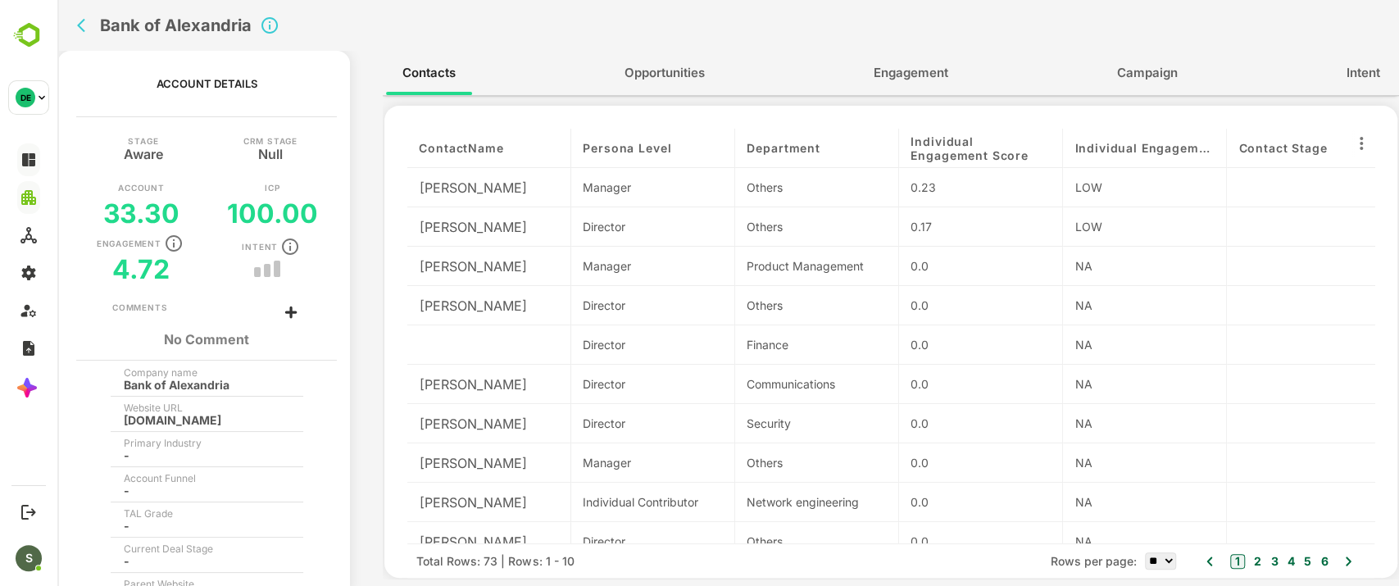
scroll to position [0, 0]
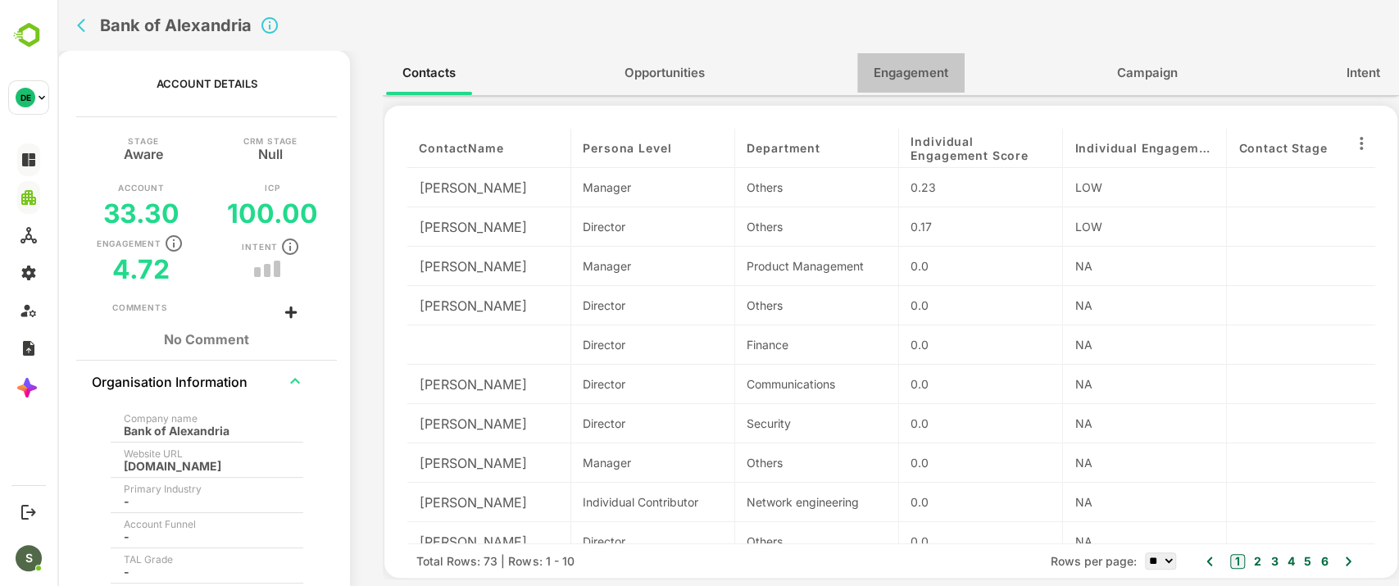
click at [903, 57] on button "Engagement" at bounding box center [910, 72] width 107 height 39
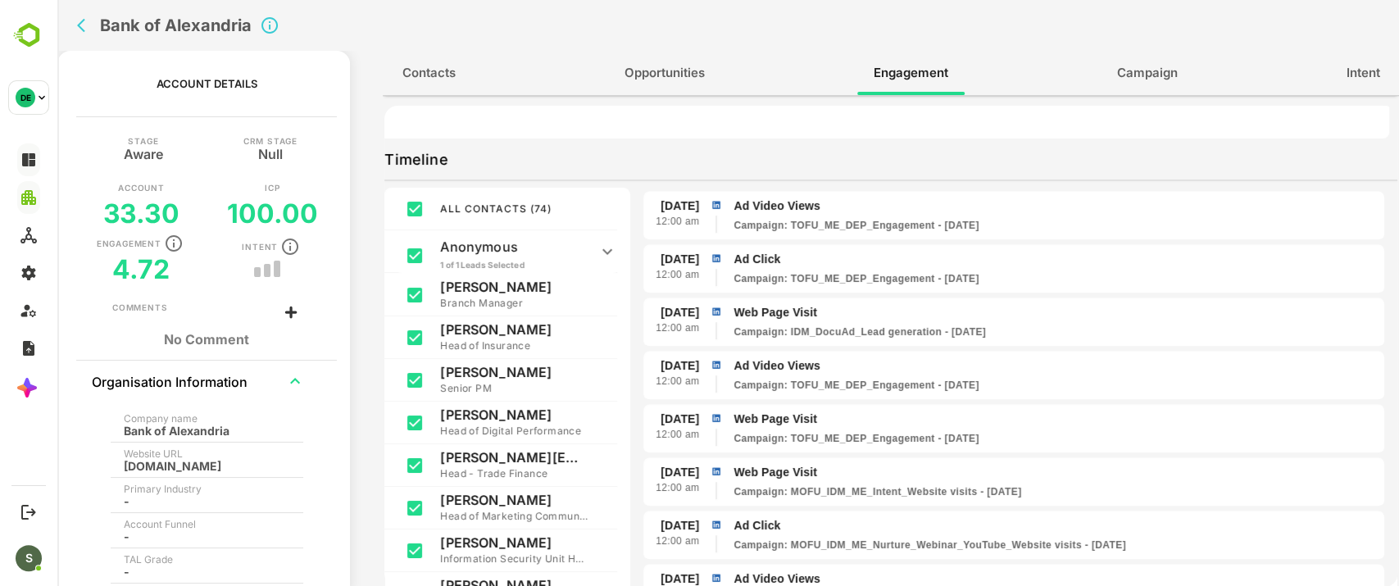
scroll to position [137, 0]
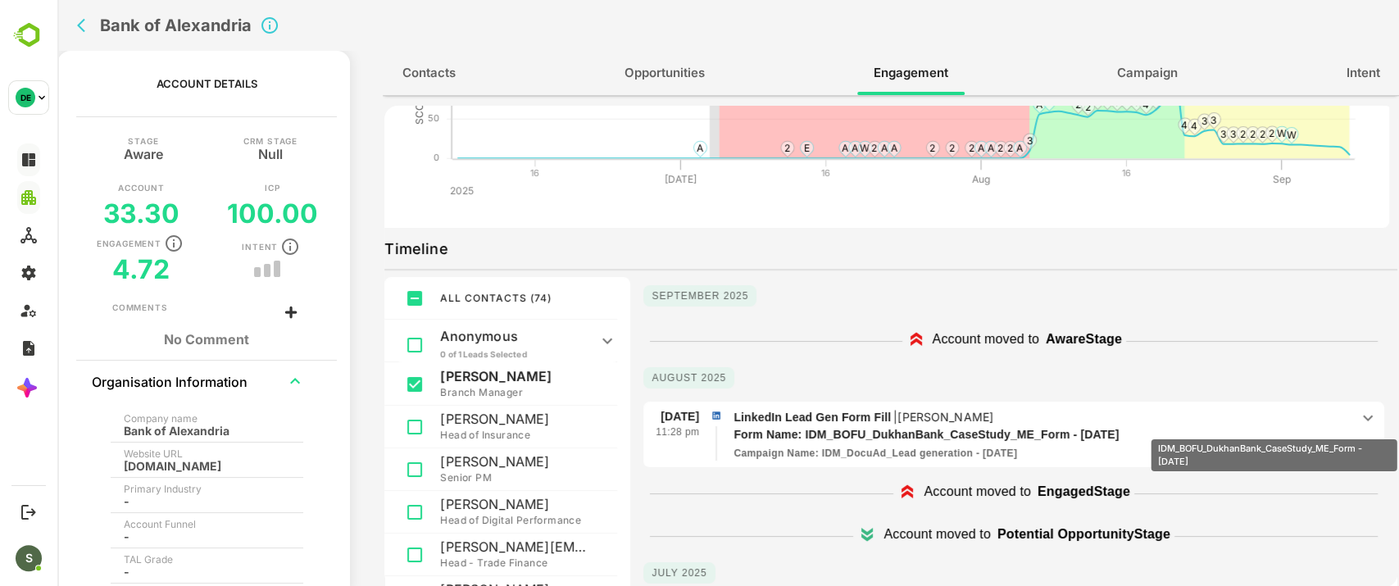
click at [1274, 428] on p "Form Name: IDM_BOFU_DukhanBank_CaseStudy_ME_Form - Aug 8, 2025" at bounding box center [1025, 434] width 585 height 17
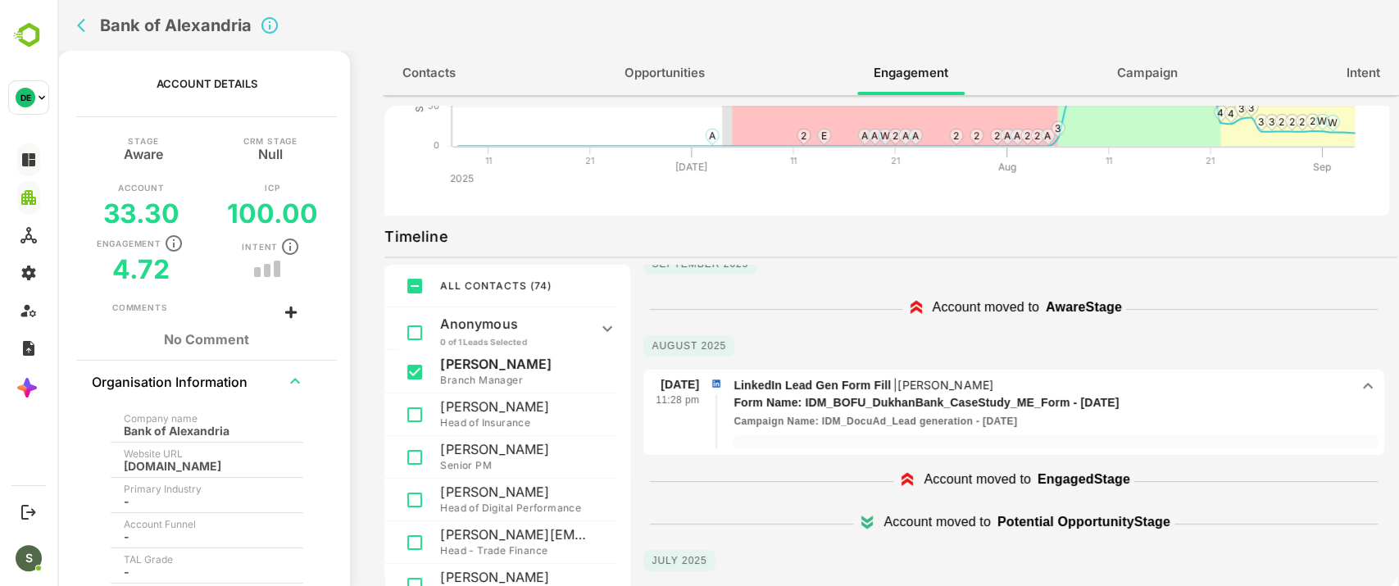
scroll to position [0, 0]
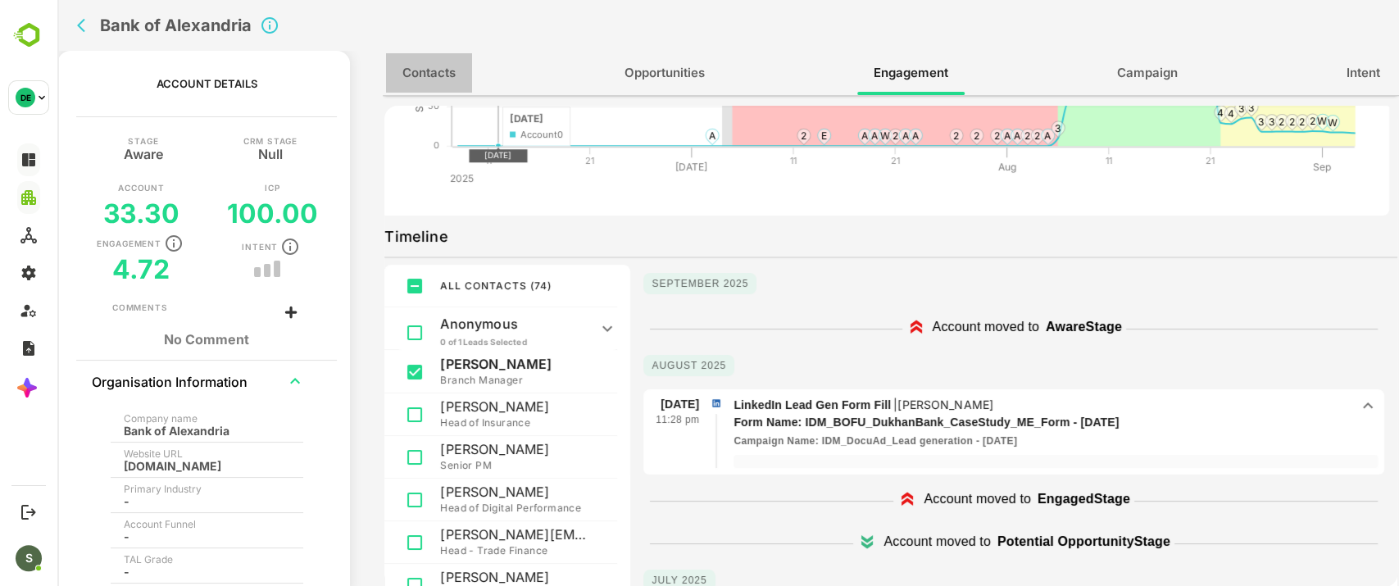
click at [427, 78] on span "Contacts" at bounding box center [428, 72] width 53 height 21
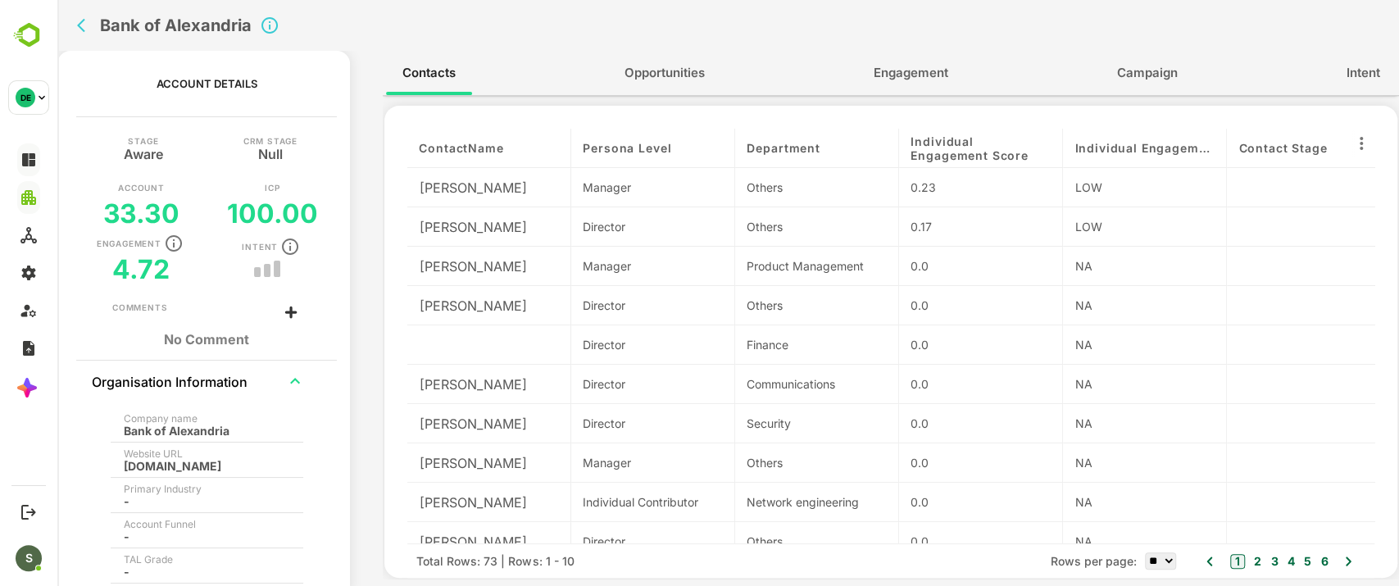
scroll to position [21, 0]
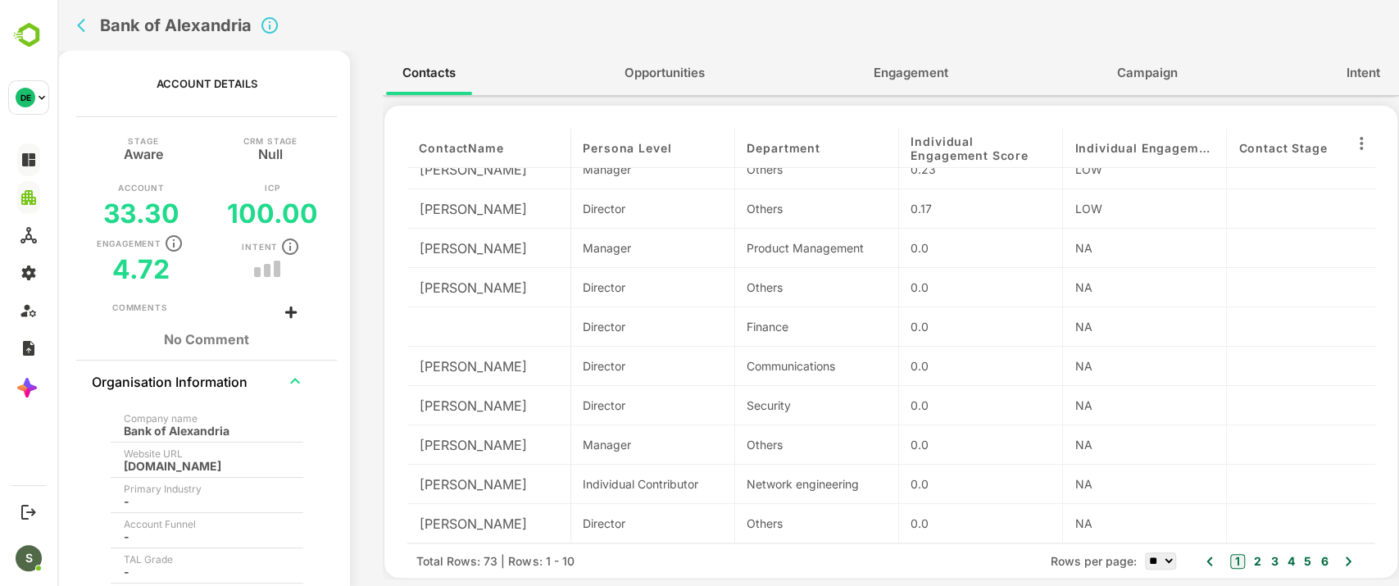
click at [150, 460] on div "alexbank.com" at bounding box center [202, 466] width 156 height 12
copy div "alexbank.com"
click at [81, 23] on icon "back" at bounding box center [81, 26] width 8 height 14
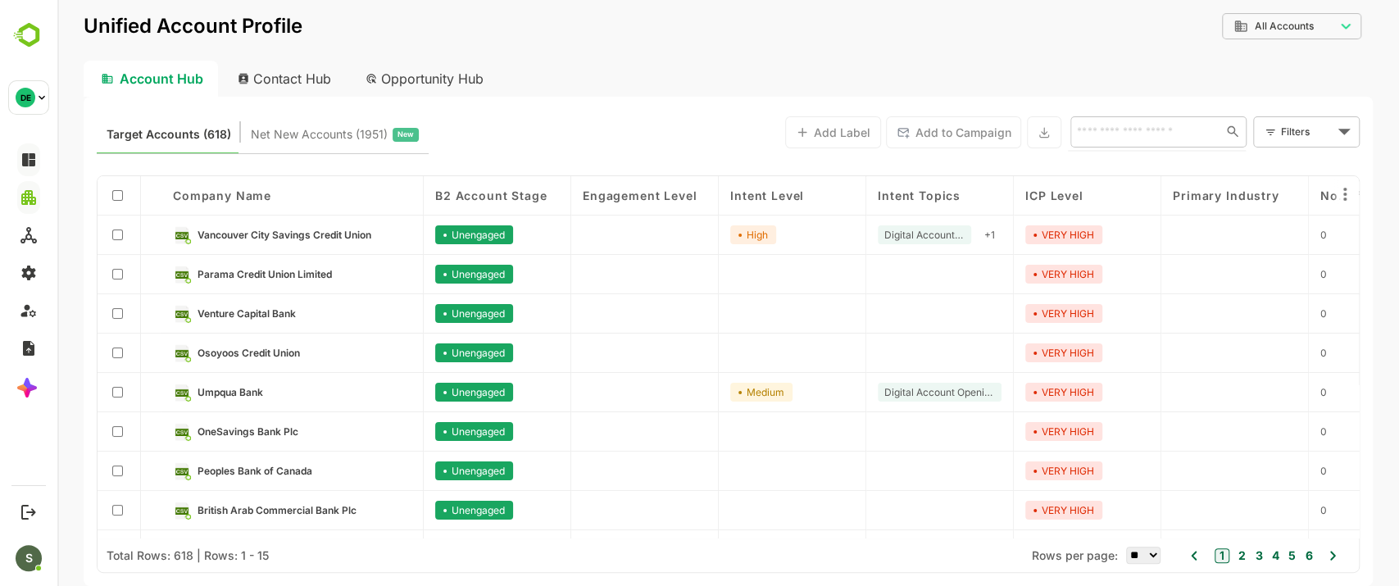
click at [1117, 125] on input "text" at bounding box center [1143, 131] width 142 height 20
type input "*******"
type input "****"
click at [1129, 165] on li "Alex Bank" at bounding box center [1157, 167] width 170 height 27
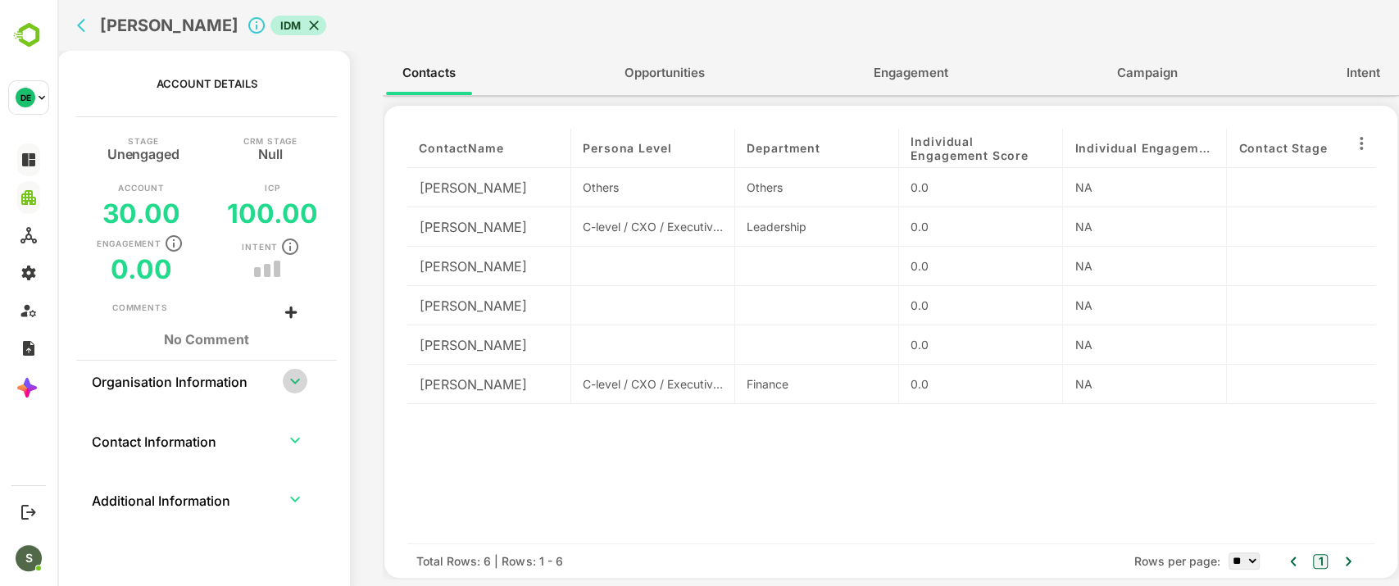
click at [287, 382] on icon "expand row" at bounding box center [295, 381] width 20 height 20
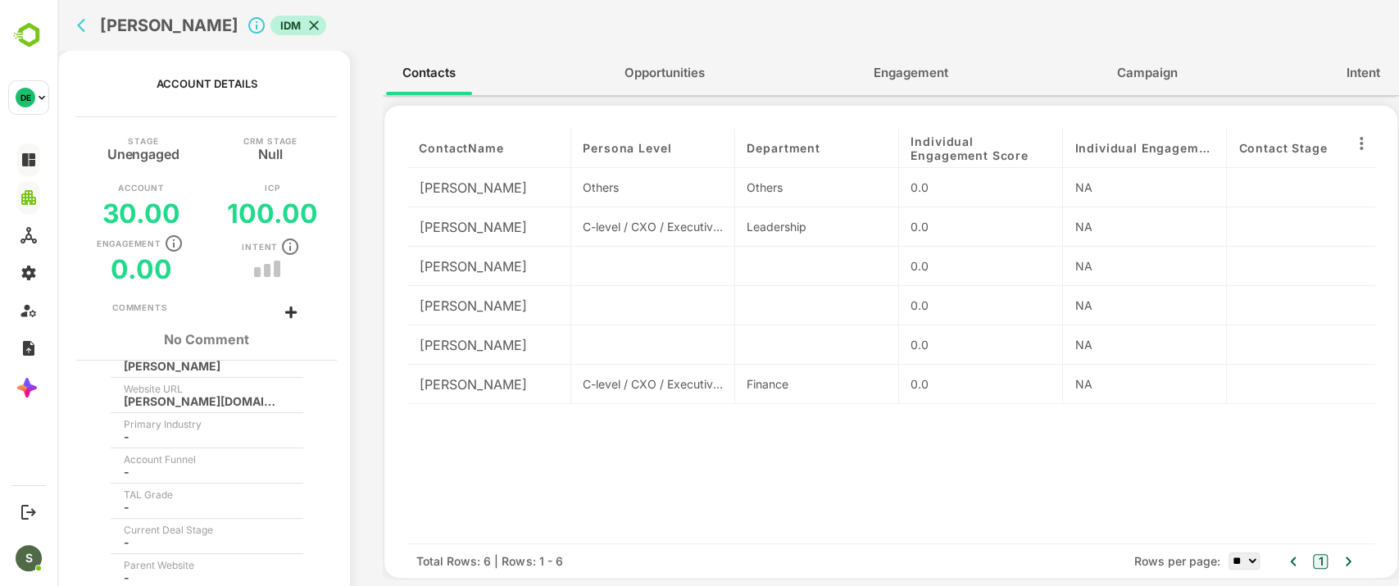
scroll to position [66, 0]
click at [144, 398] on div "alex.bank" at bounding box center [202, 400] width 156 height 12
copy div "alex.bank"
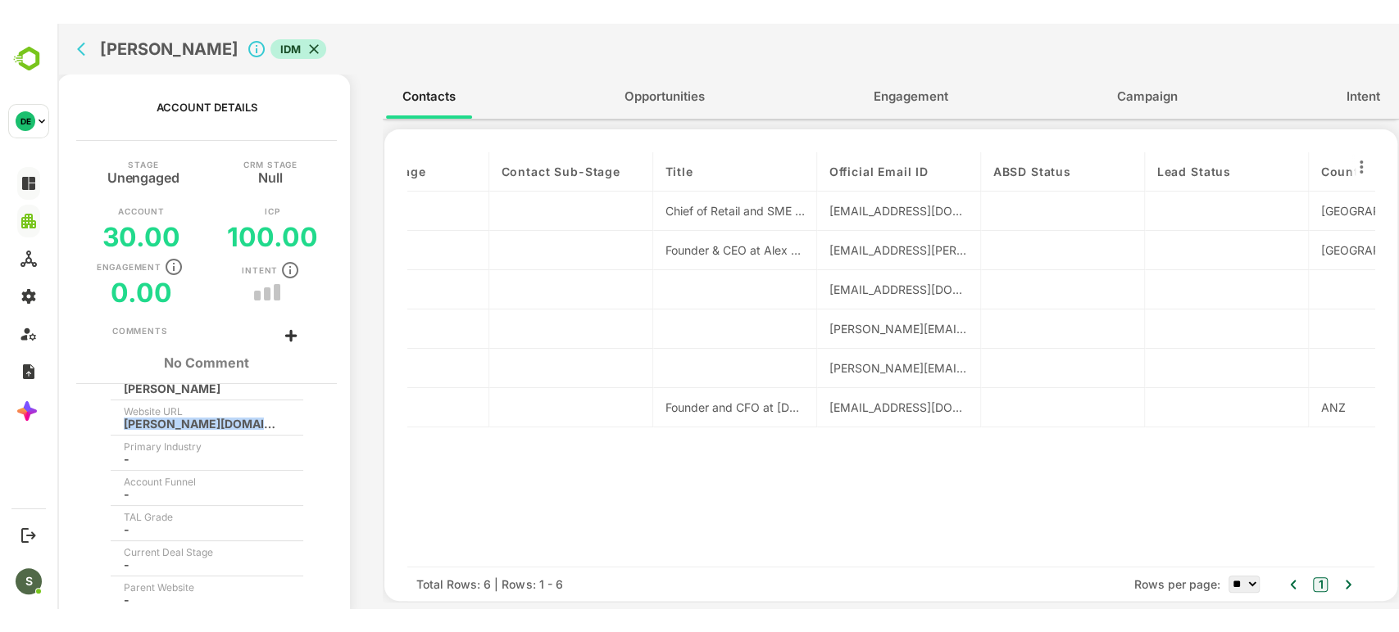
scroll to position [0, 918]
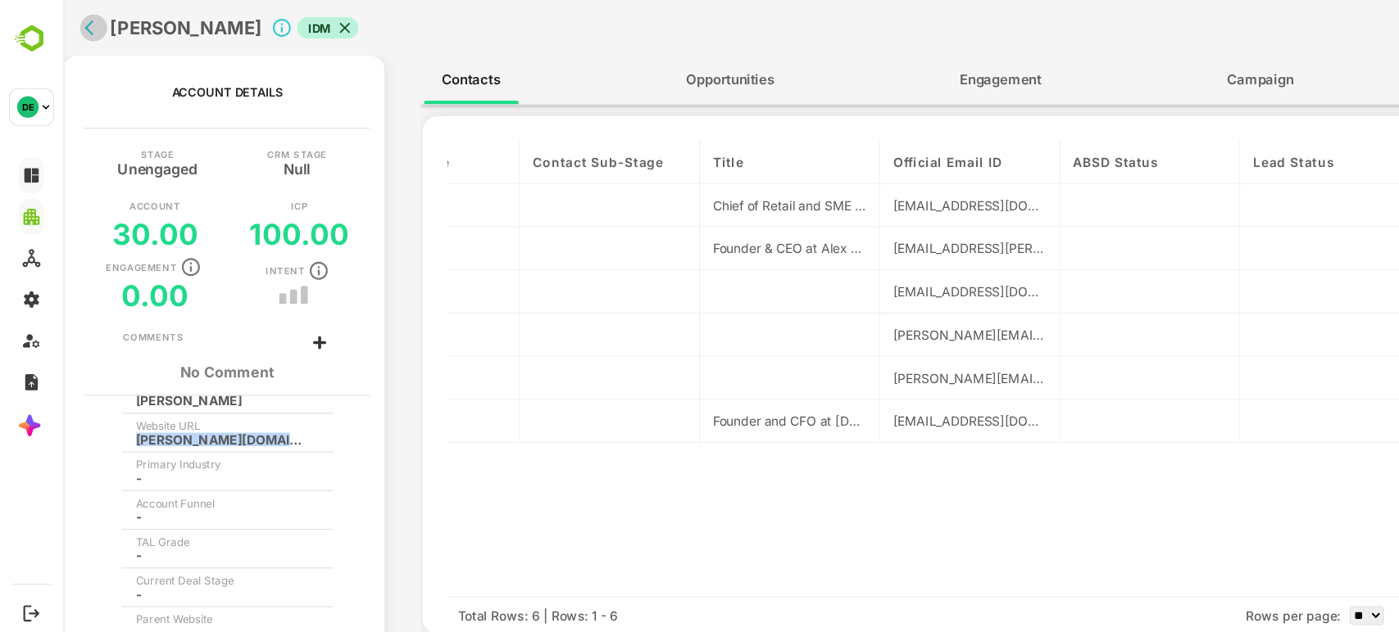
click at [85, 23] on icon "back" at bounding box center [86, 26] width 8 height 14
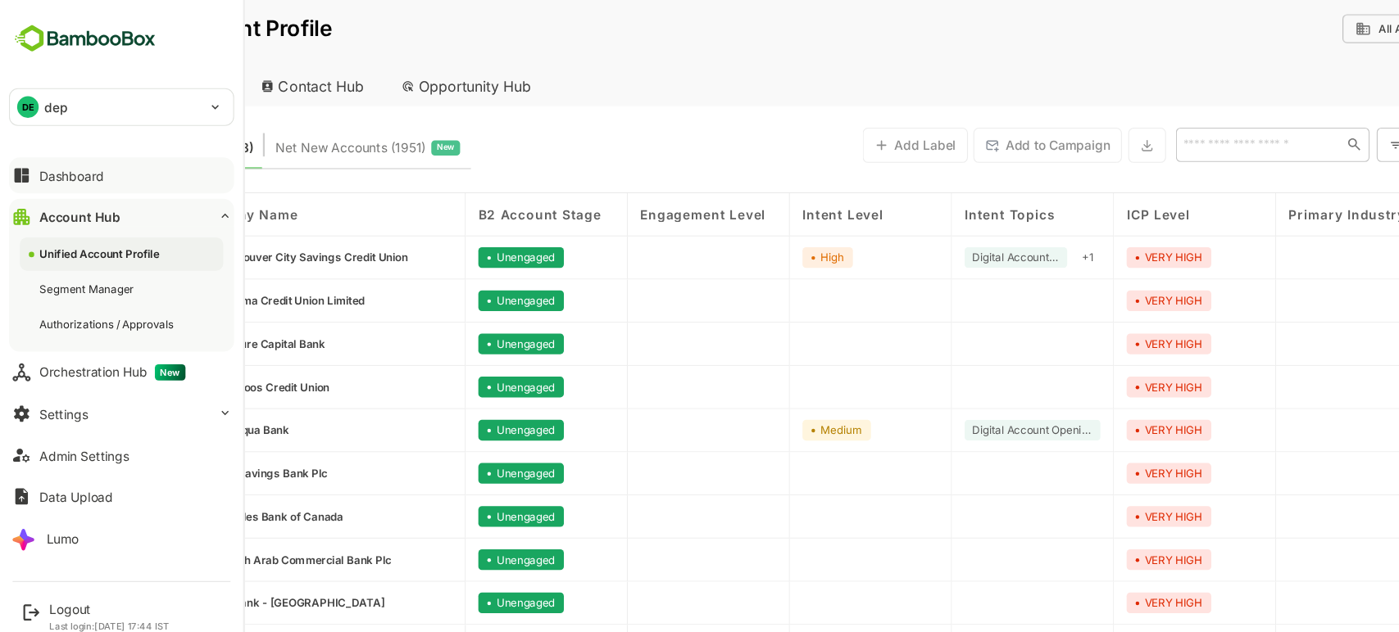
click at [70, 156] on div "Dashboard" at bounding box center [65, 160] width 59 height 14
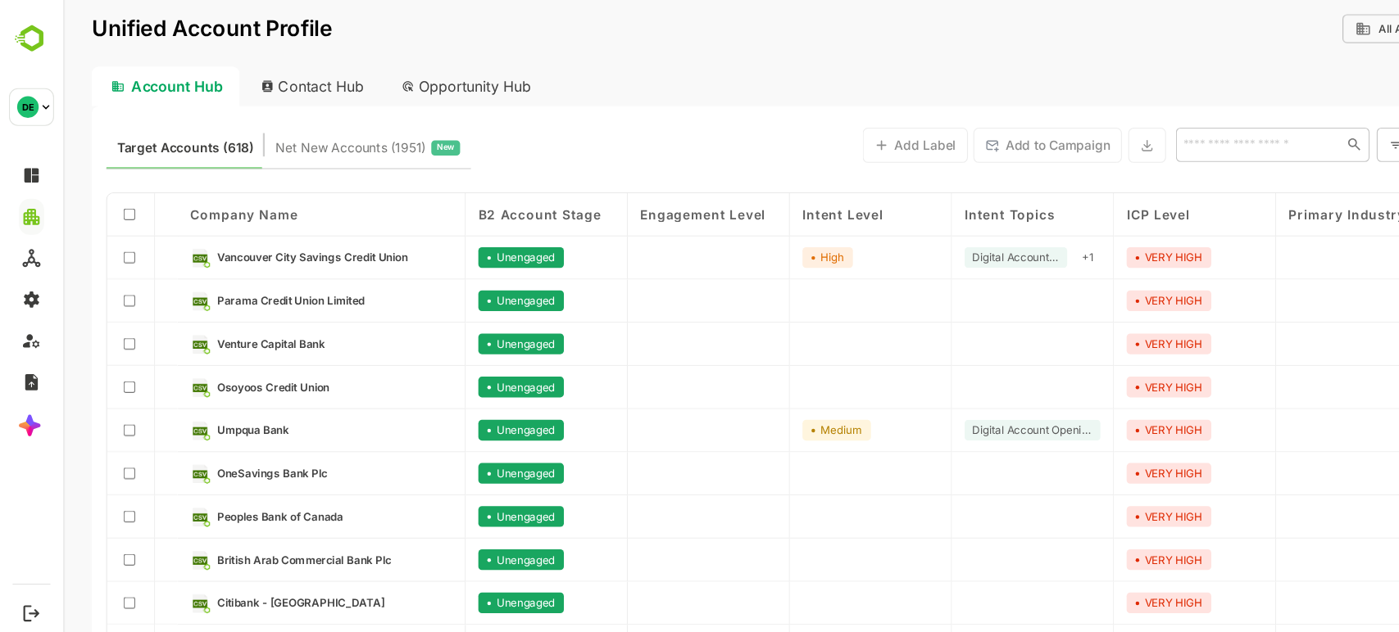
click at [1145, 128] on input "text" at bounding box center [1150, 131] width 147 height 20
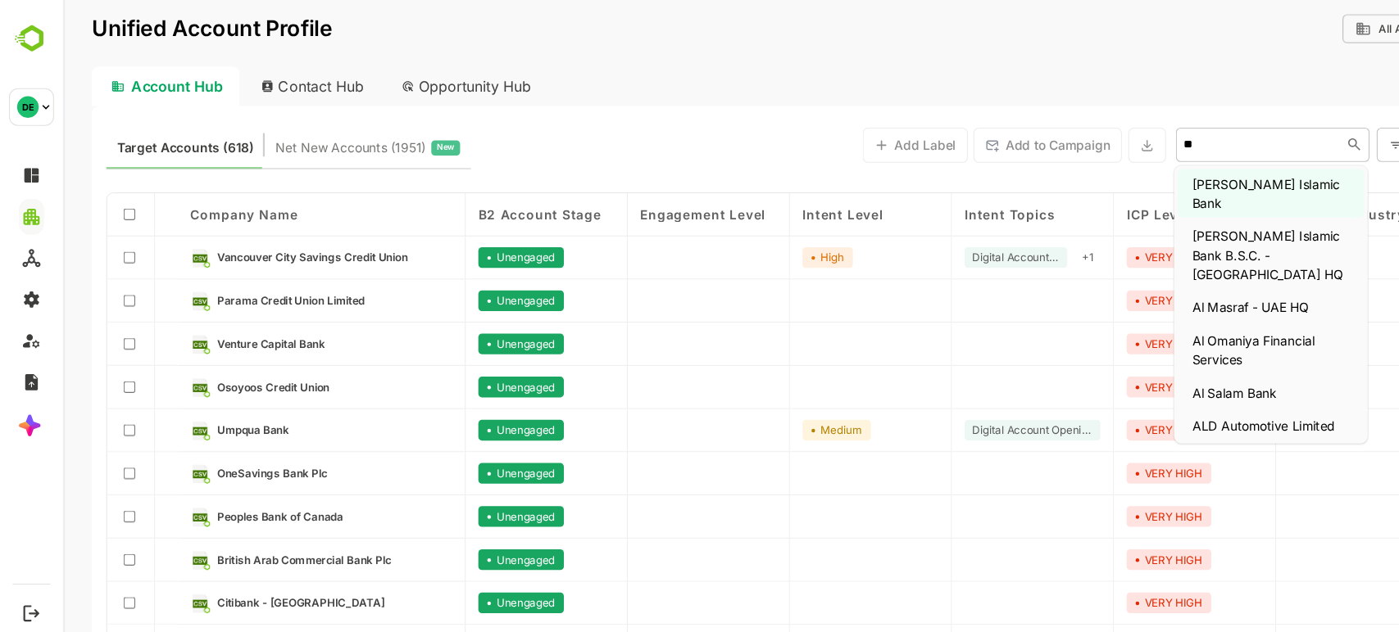
type input "*"
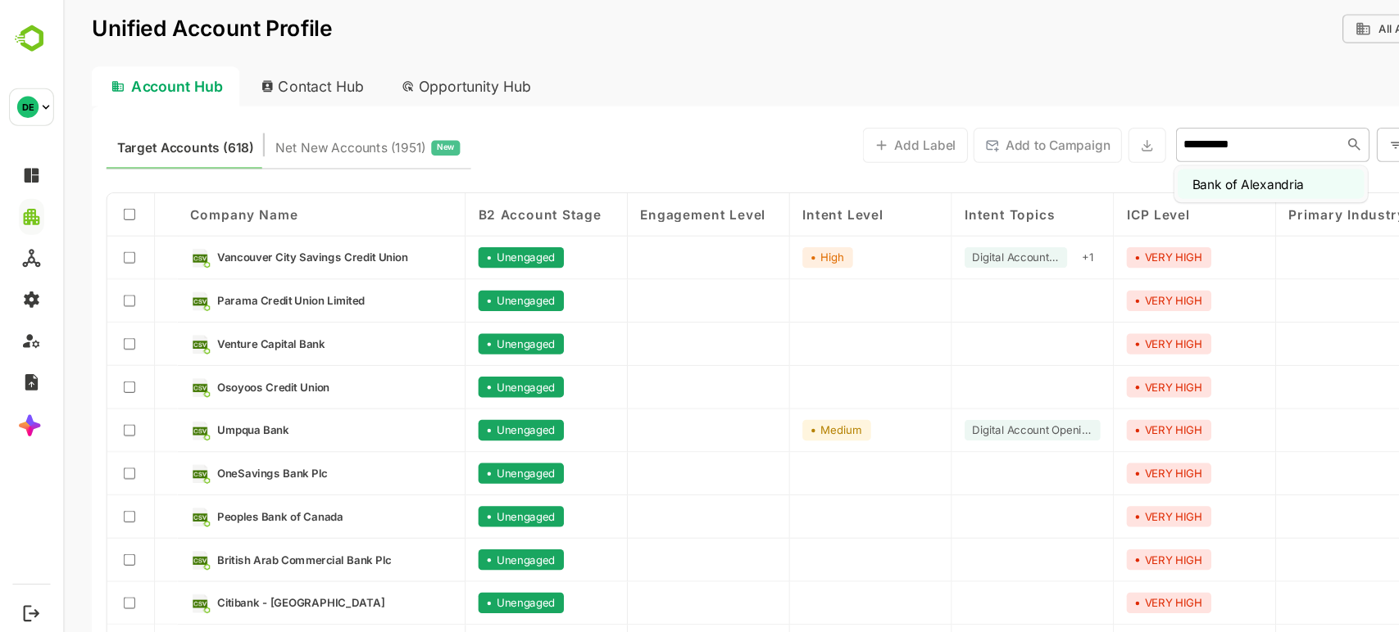
type input "**********"
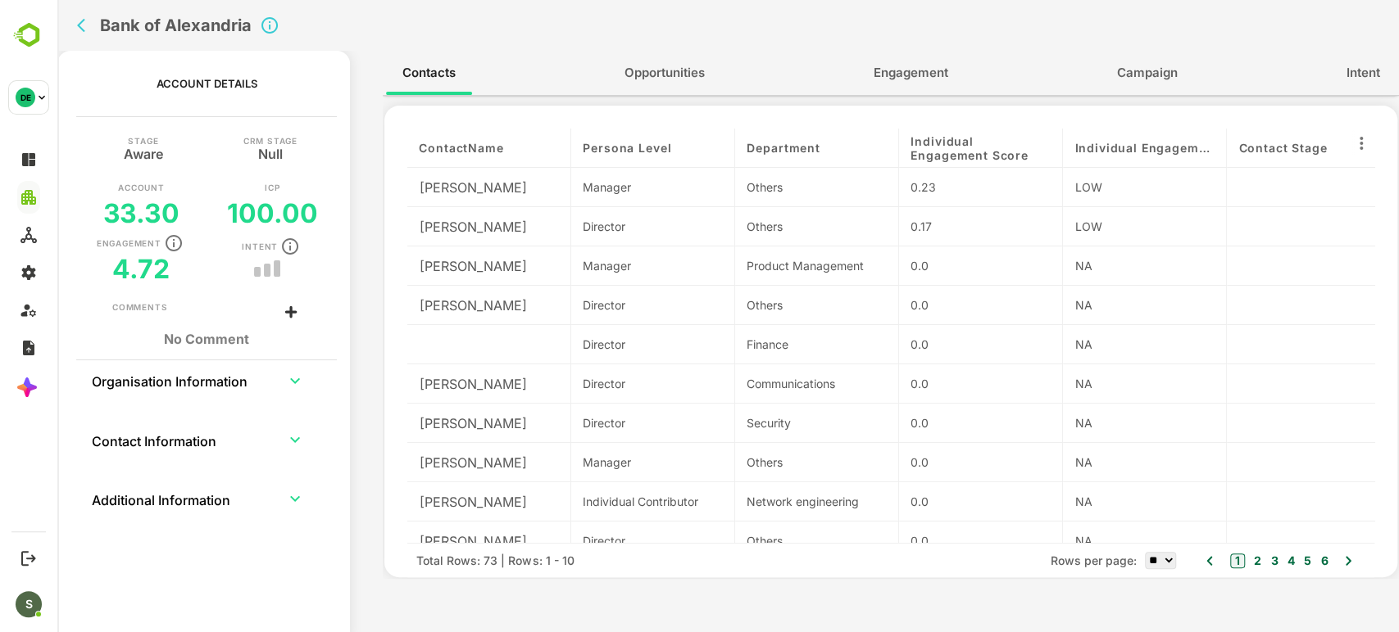
click at [253, 384] on th "Organisation Information" at bounding box center [179, 379] width 176 height 39
click at [301, 379] on icon "expand row" at bounding box center [295, 381] width 20 height 20
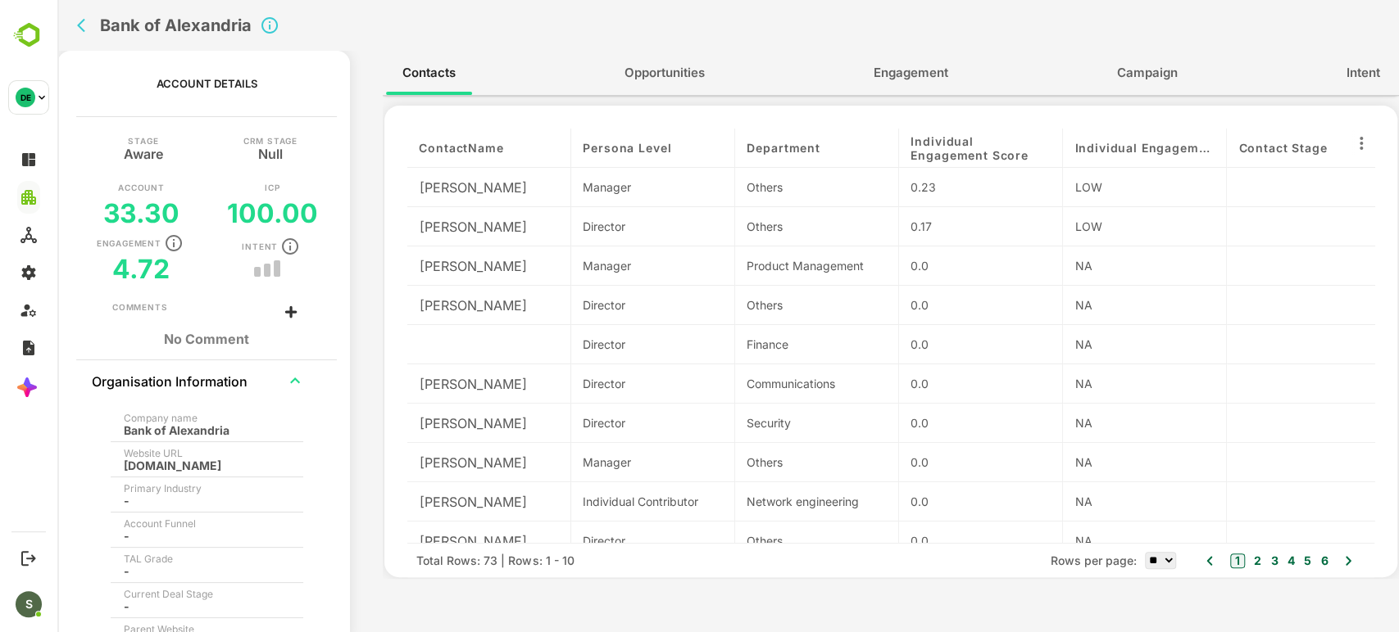
click at [175, 460] on div "alexbank.com" at bounding box center [202, 466] width 156 height 12
click at [233, 23] on h2 "Bank of Alexandria" at bounding box center [176, 26] width 152 height 20
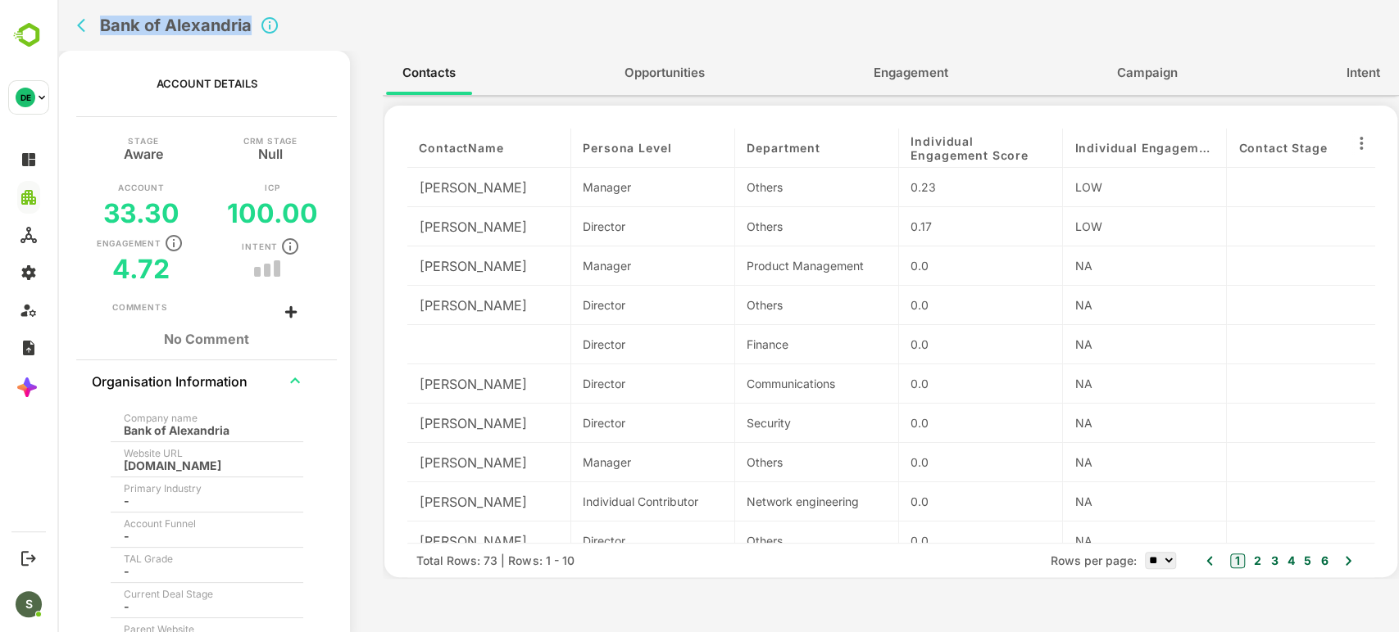
click at [233, 23] on h2 "Bank of Alexandria" at bounding box center [176, 26] width 152 height 20
click at [80, 23] on icon "back" at bounding box center [81, 26] width 8 height 14
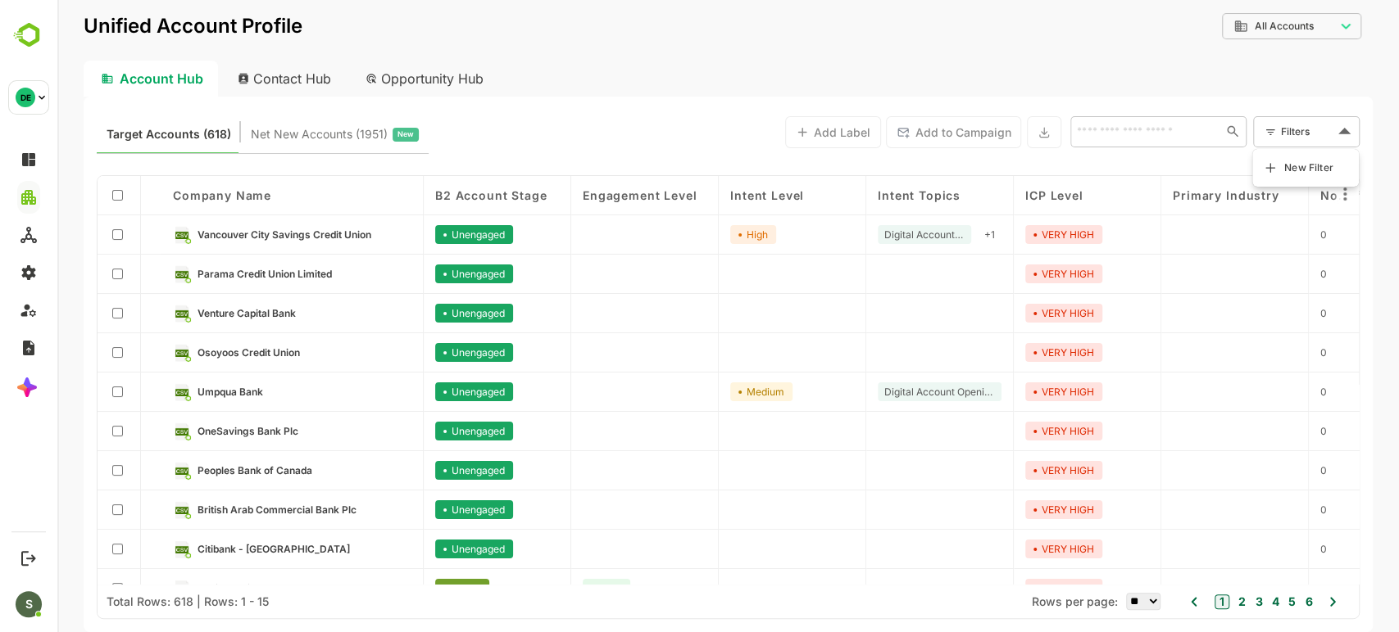
click at [1316, 134] on body "**********" at bounding box center [727, 316] width 1341 height 632
click at [1300, 165] on span "New Filter" at bounding box center [1308, 168] width 49 height 20
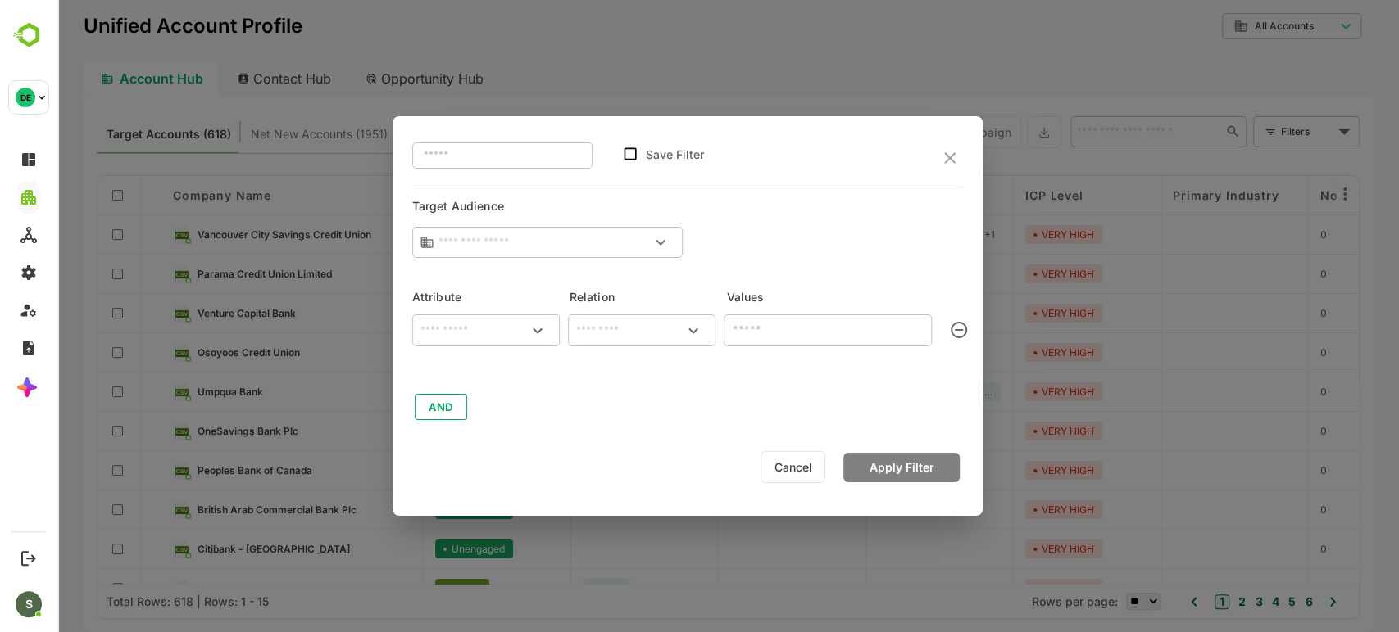
type input "**********"
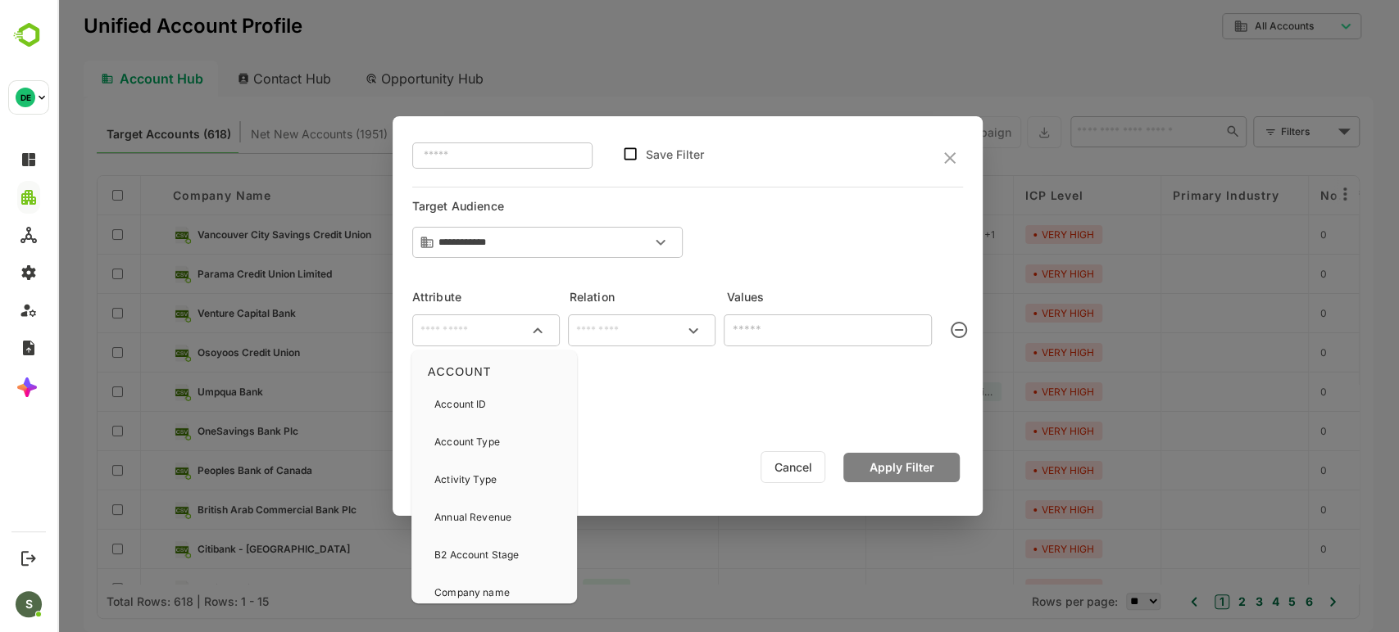
click at [475, 327] on input "text" at bounding box center [485, 331] width 141 height 20
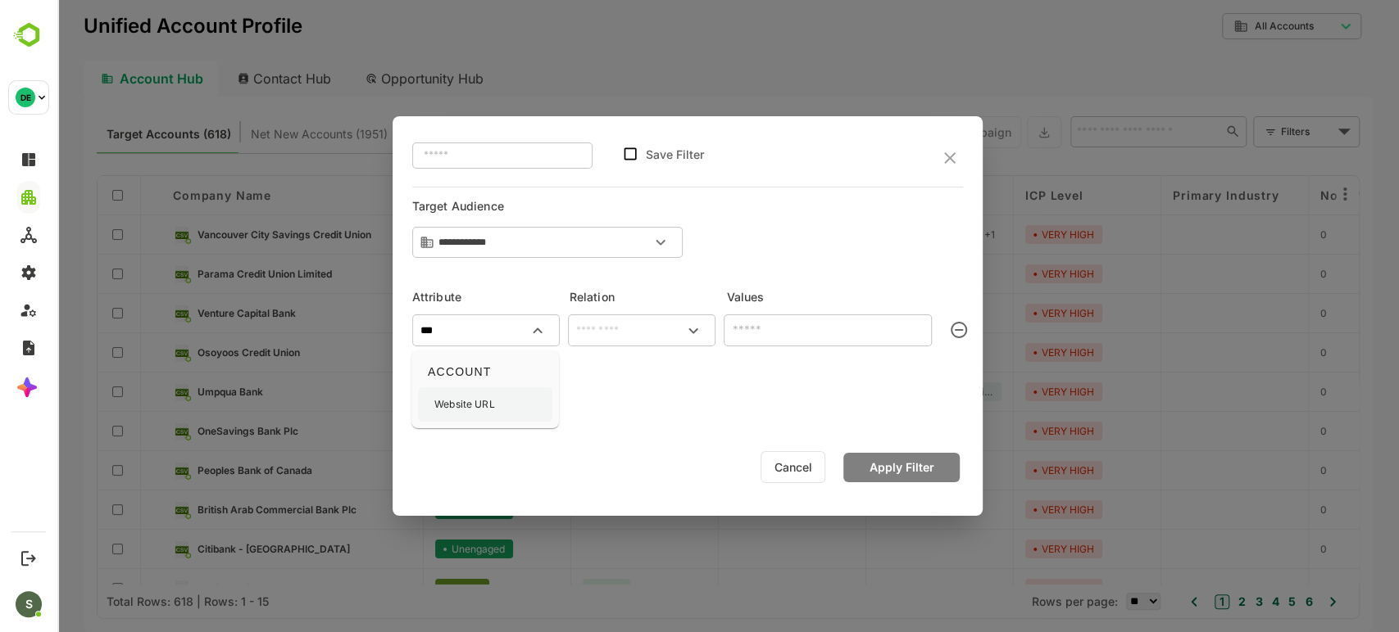
click at [499, 404] on div "Website URL" at bounding box center [485, 405] width 134 height 34
type input "**********"
click at [623, 317] on div "​" at bounding box center [641, 331] width 147 height 32
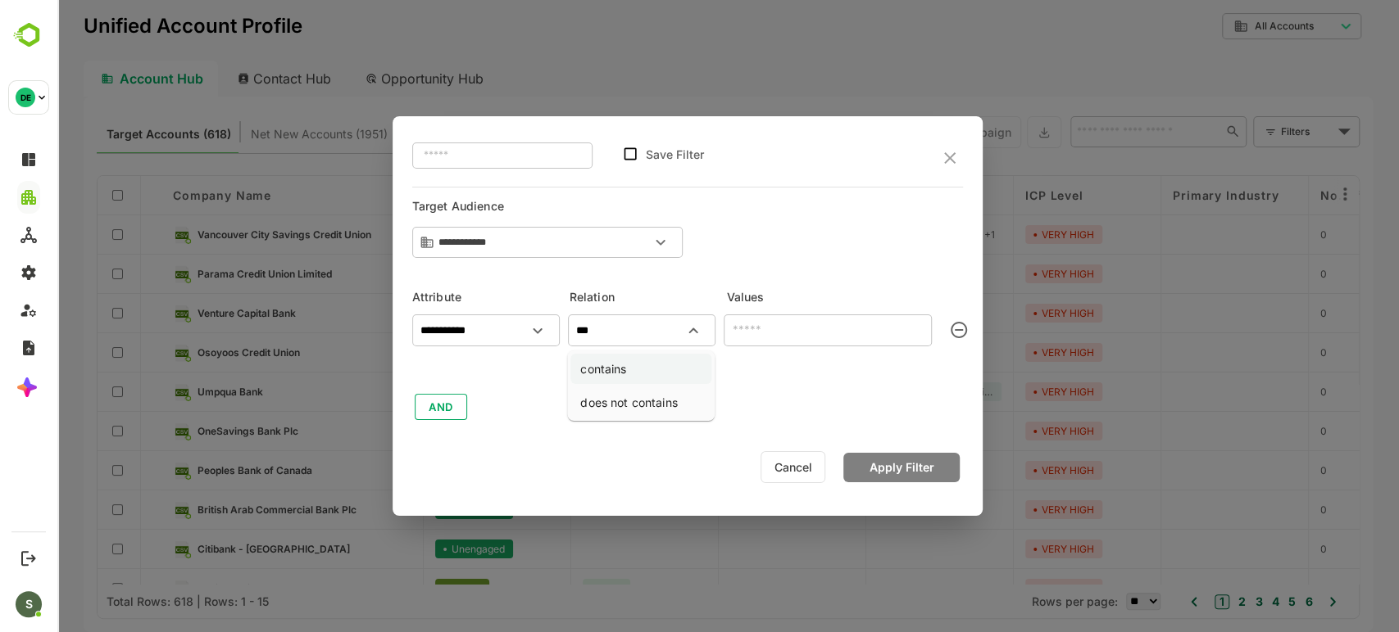
click at [601, 369] on li "contains" at bounding box center [640, 369] width 141 height 30
type input "********"
click at [817, 334] on input "text" at bounding box center [827, 331] width 208 height 32
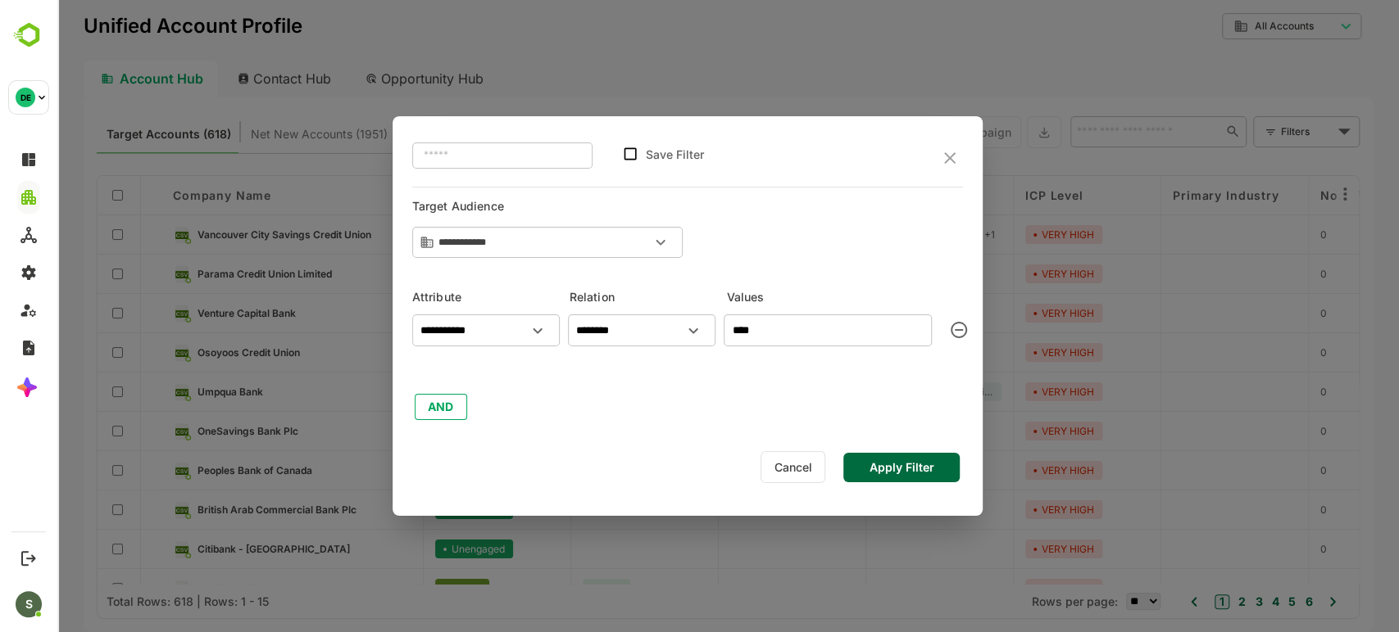
type input "****"
click at [901, 478] on button "Apply Filter" at bounding box center [901, 467] width 116 height 29
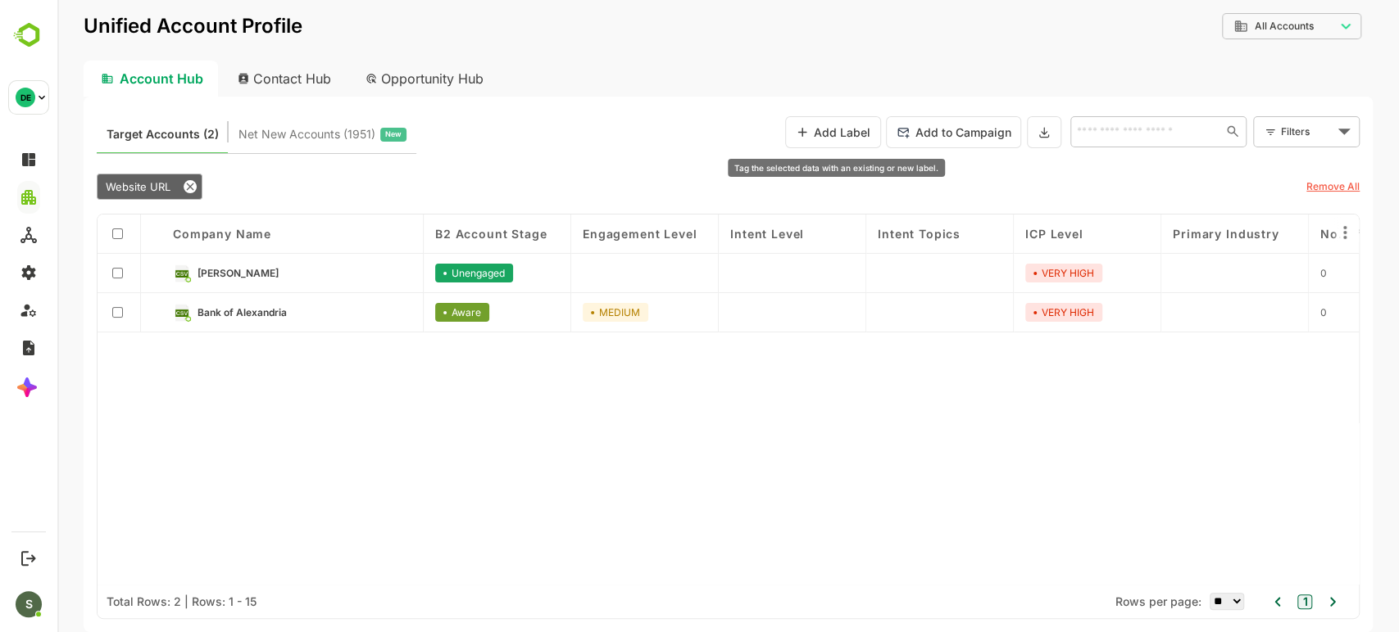
click at [850, 134] on button "Add Label" at bounding box center [833, 132] width 96 height 32
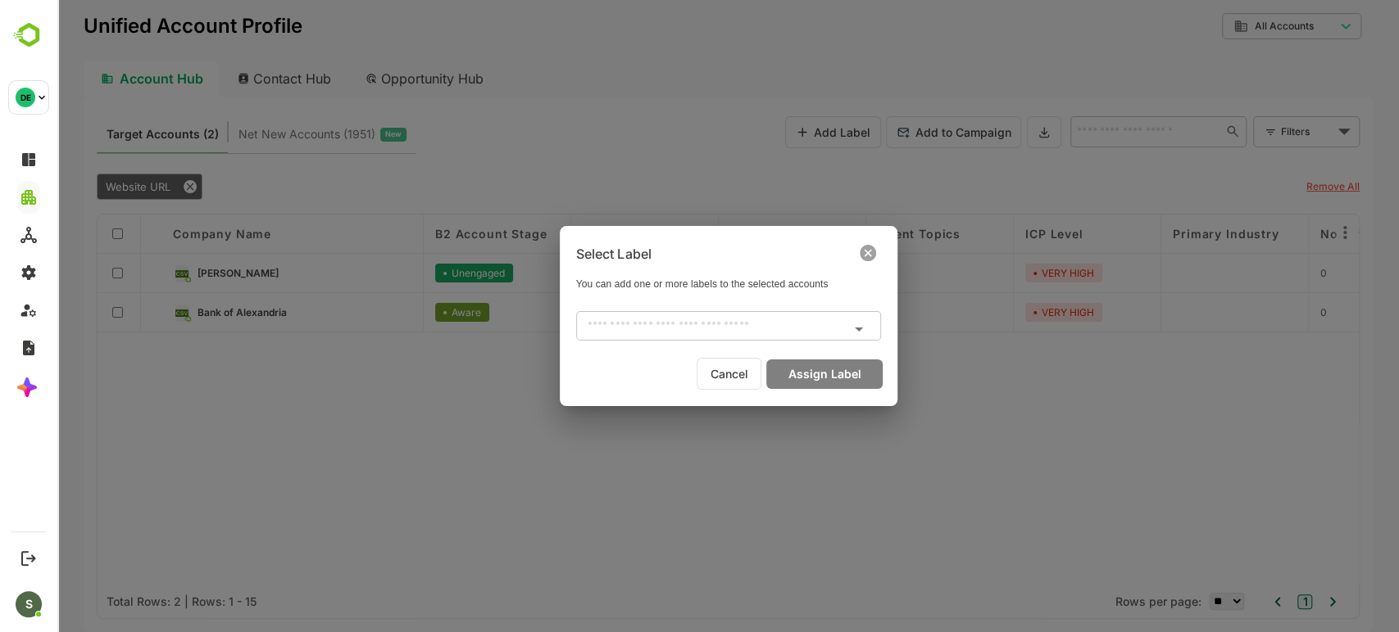
click at [737, 326] on input "text" at bounding box center [715, 326] width 268 height 20
click at [669, 363] on li "IDM" at bounding box center [727, 361] width 298 height 27
type input "***"
click at [833, 371] on button "Assign Label" at bounding box center [824, 374] width 116 height 29
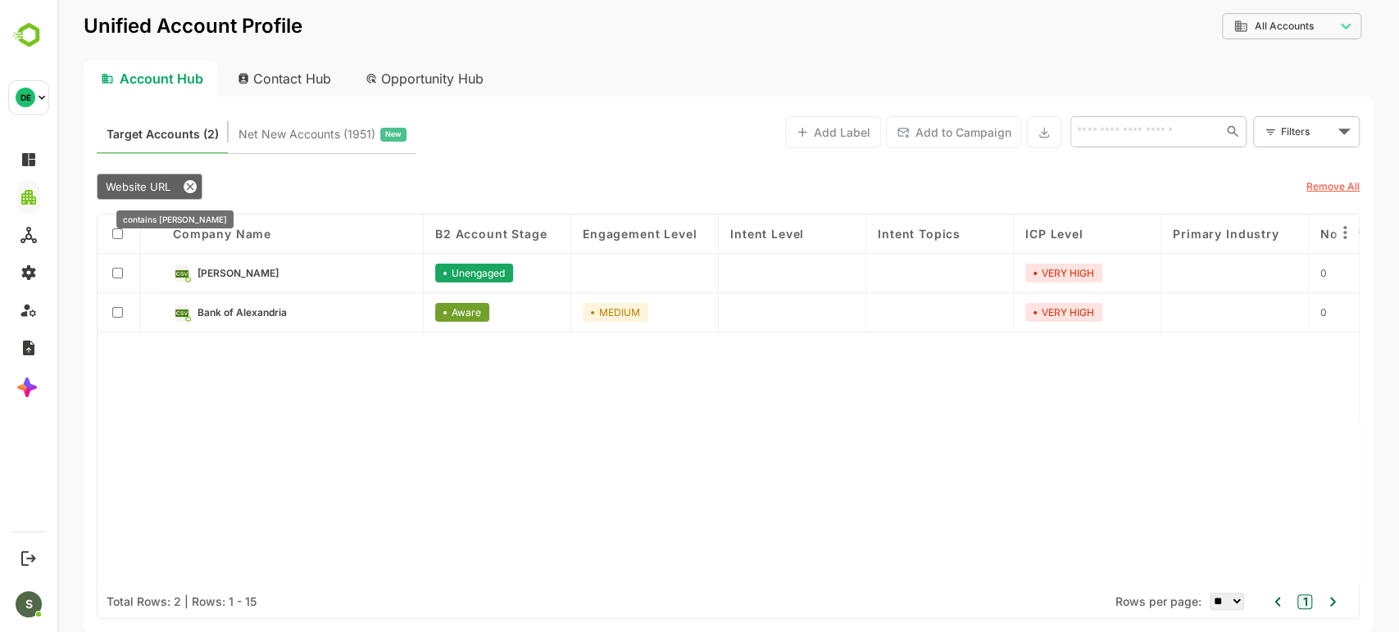
click at [184, 177] on div "Website URL" at bounding box center [150, 187] width 106 height 26
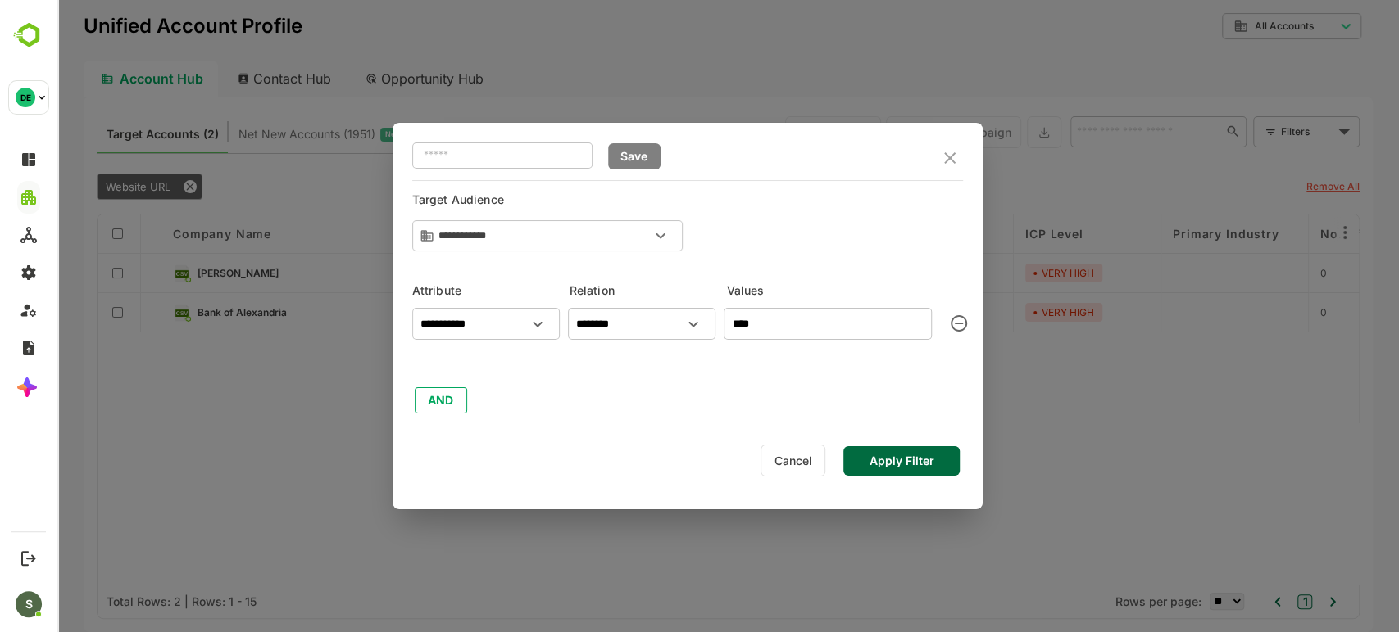
click at [801, 462] on button "Cancel" at bounding box center [792, 461] width 65 height 32
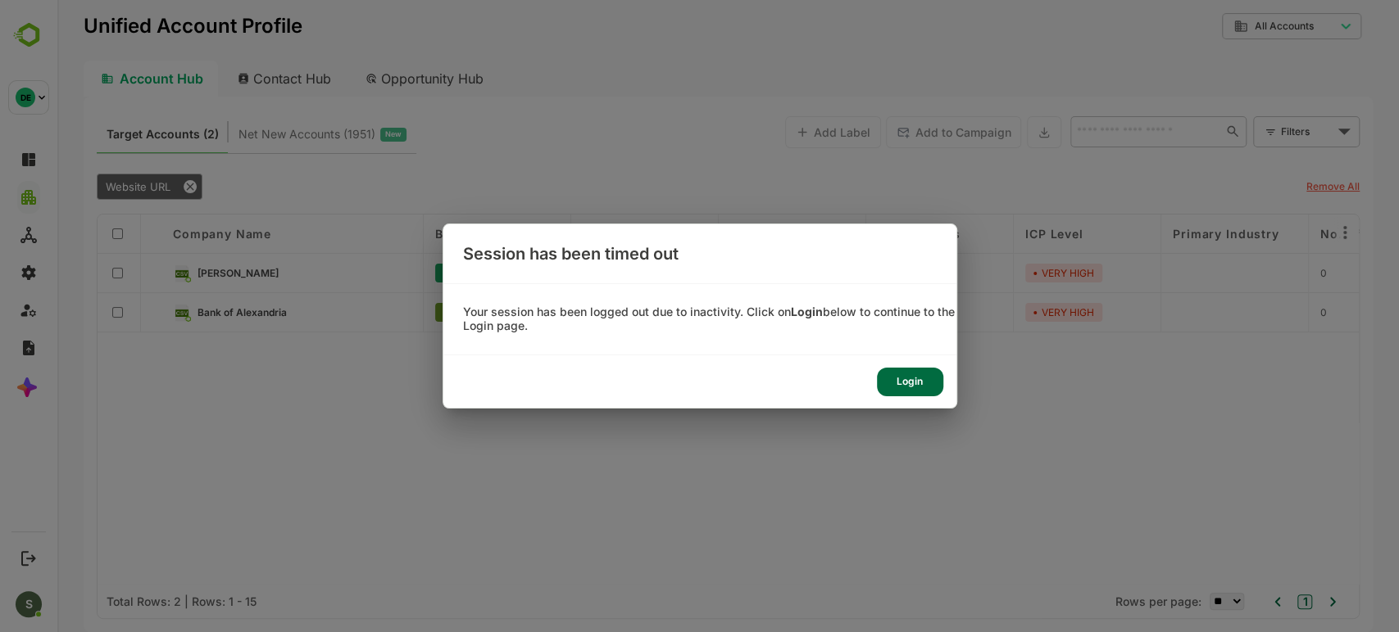
click at [741, 129] on div "Session has been timed out Your session has been logged out due to inactivity. …" at bounding box center [744, 132] width 7 height 7
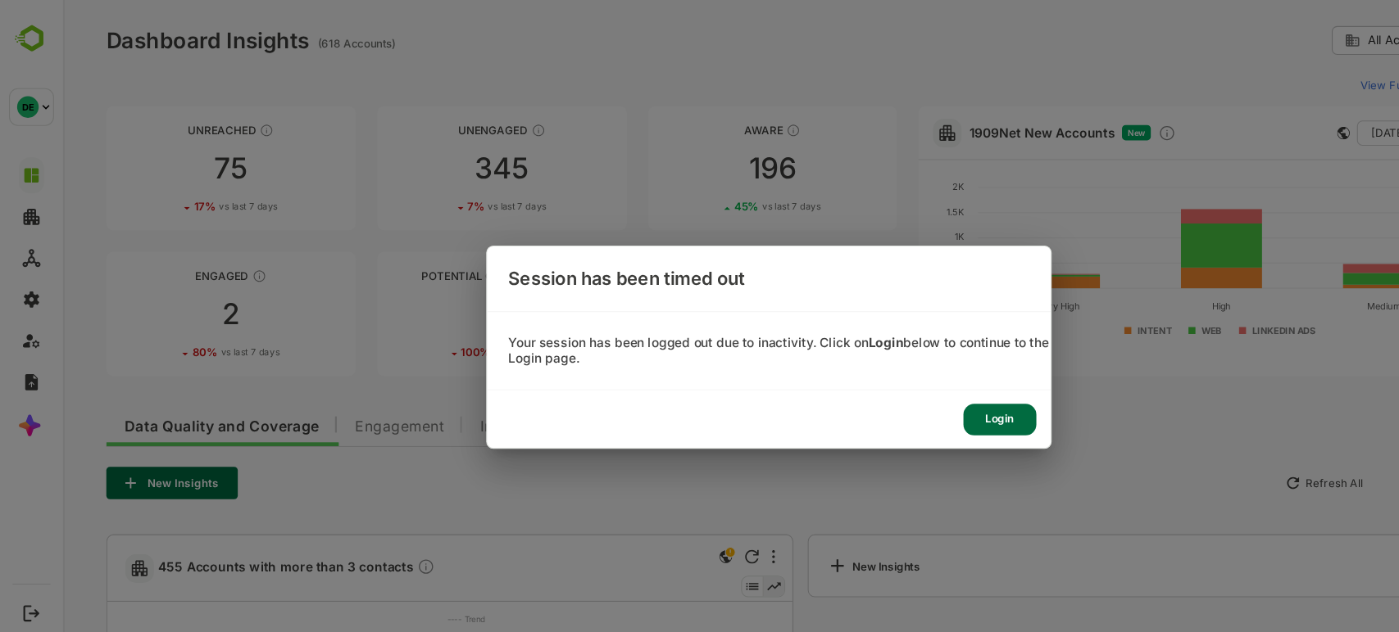
click at [671, 125] on div "Login" at bounding box center [664, 118] width 13 height 13
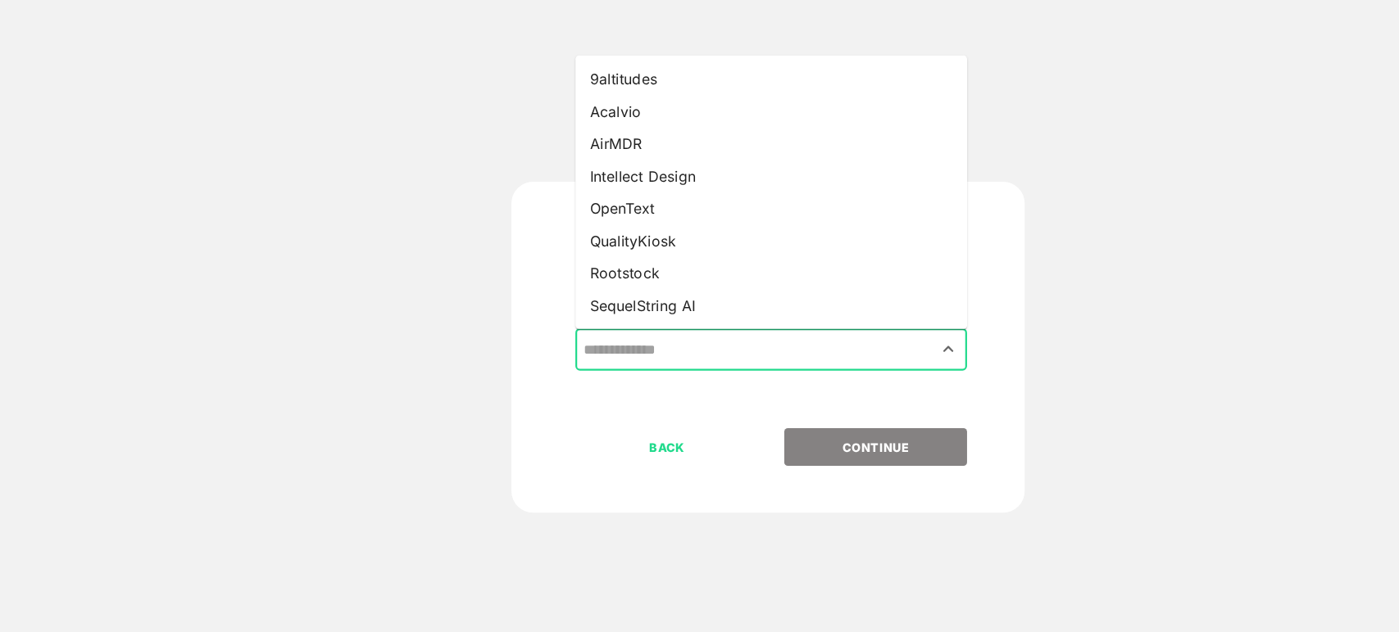
click at [654, 316] on input "text" at bounding box center [702, 318] width 350 height 31
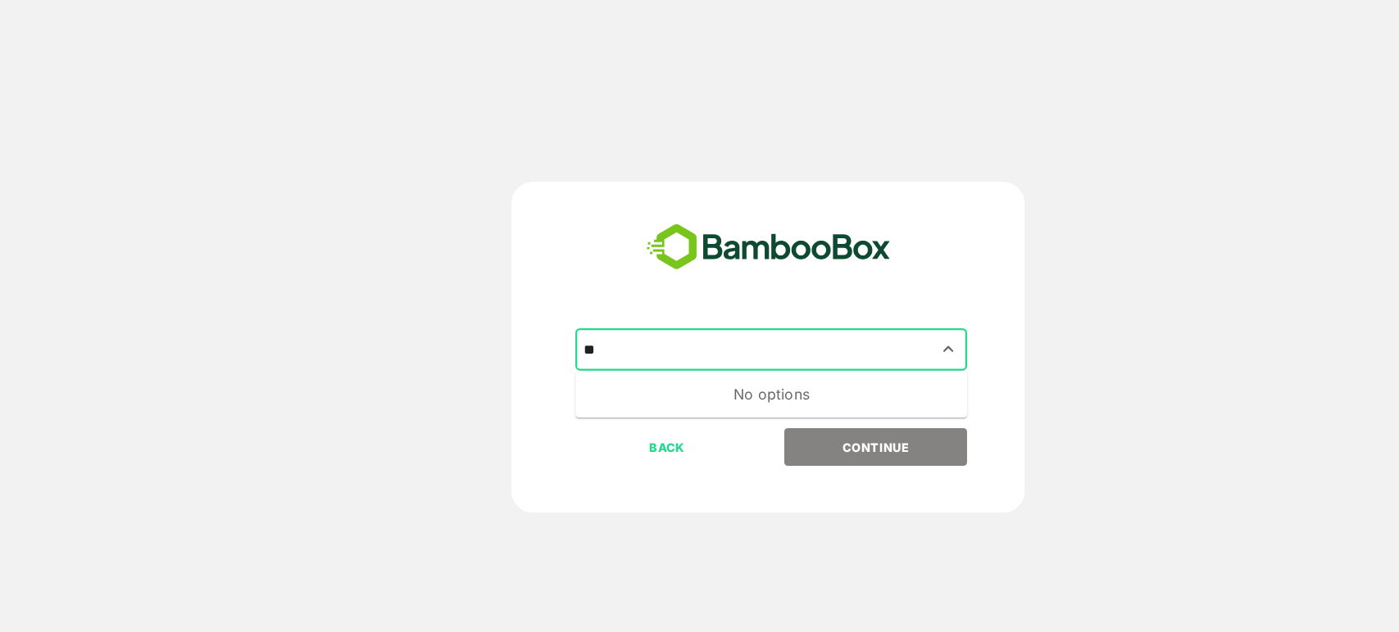
type input "*"
